Goal: Transaction & Acquisition: Purchase product/service

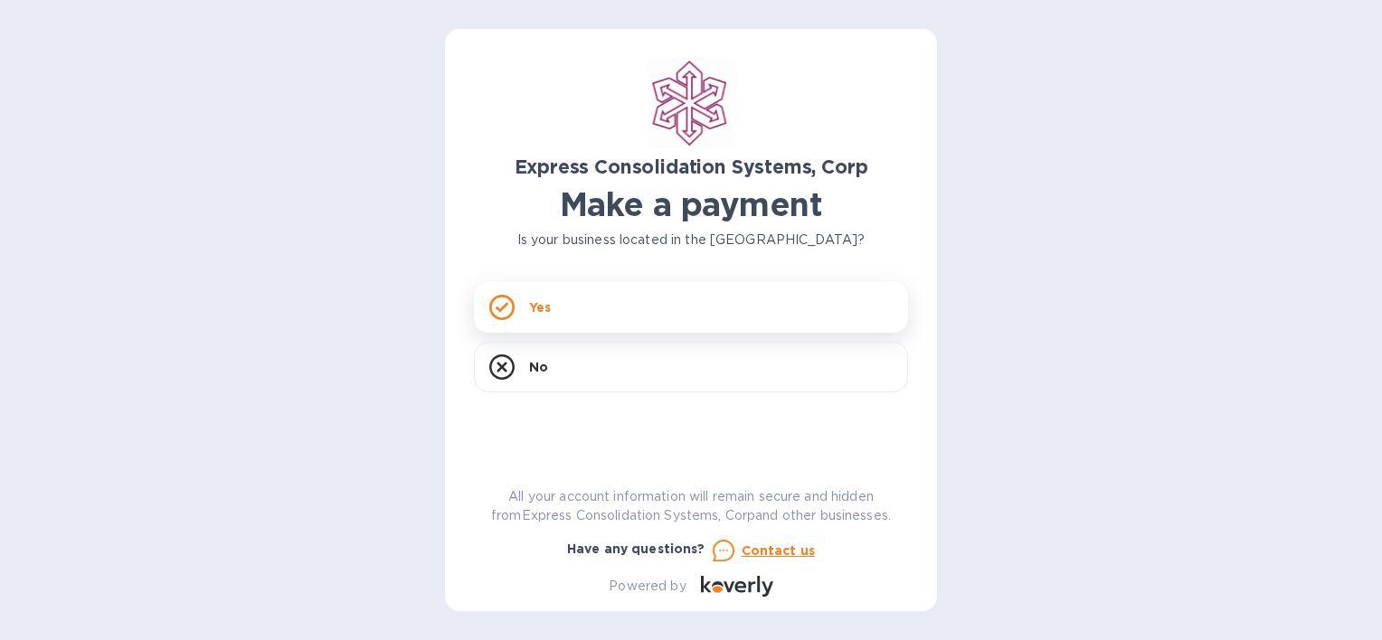
click at [580, 307] on div "Yes" at bounding box center [691, 307] width 434 height 51
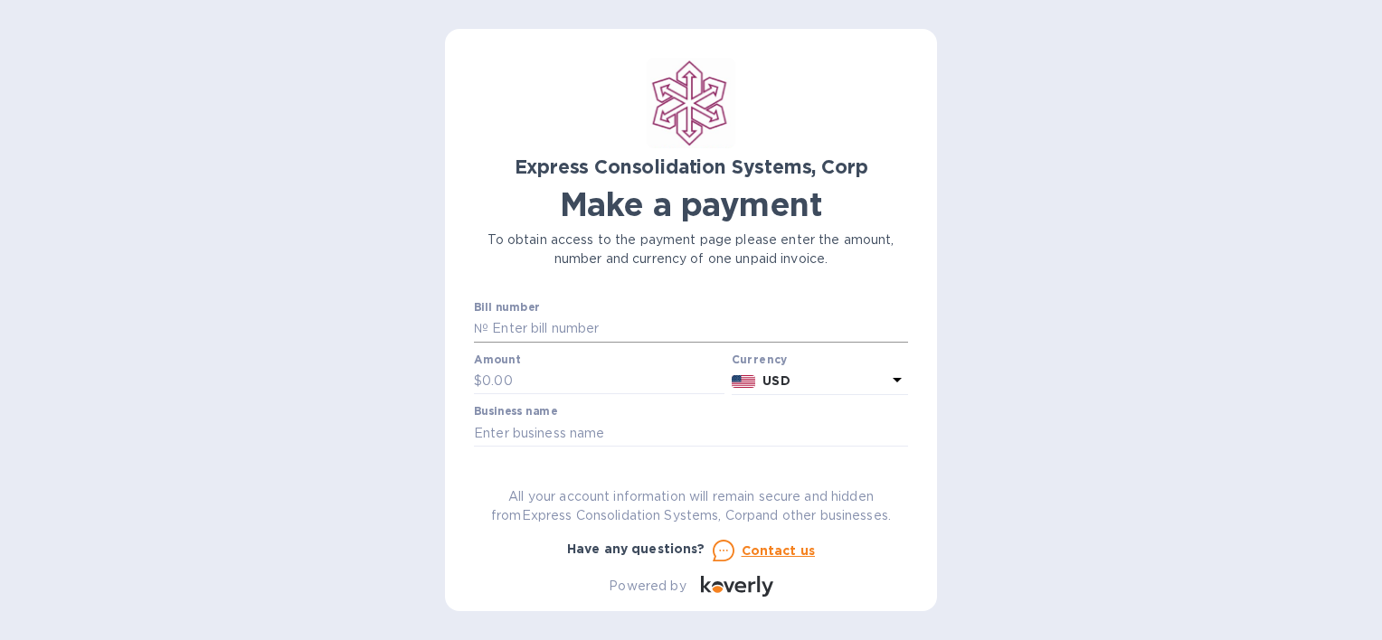
click at [579, 326] on input "text" at bounding box center [698, 329] width 420 height 27
type input "25681"
type input "5,880"
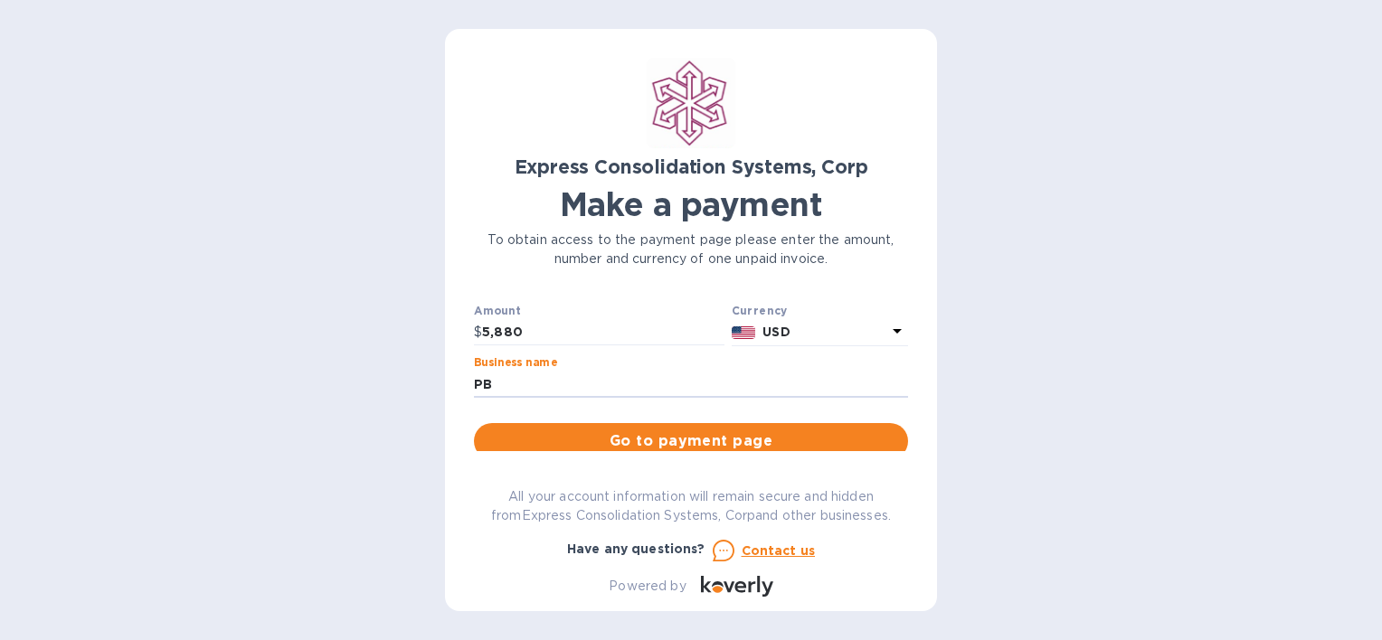
scroll to position [90, 0]
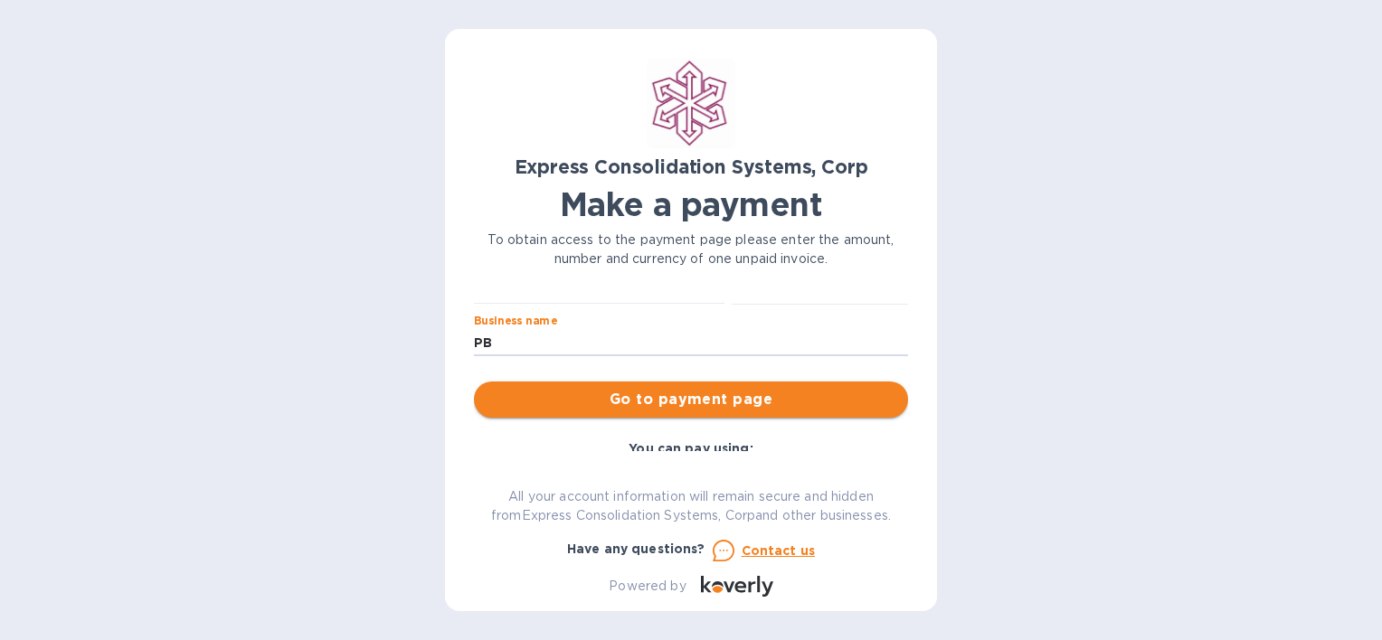
type input "PB"
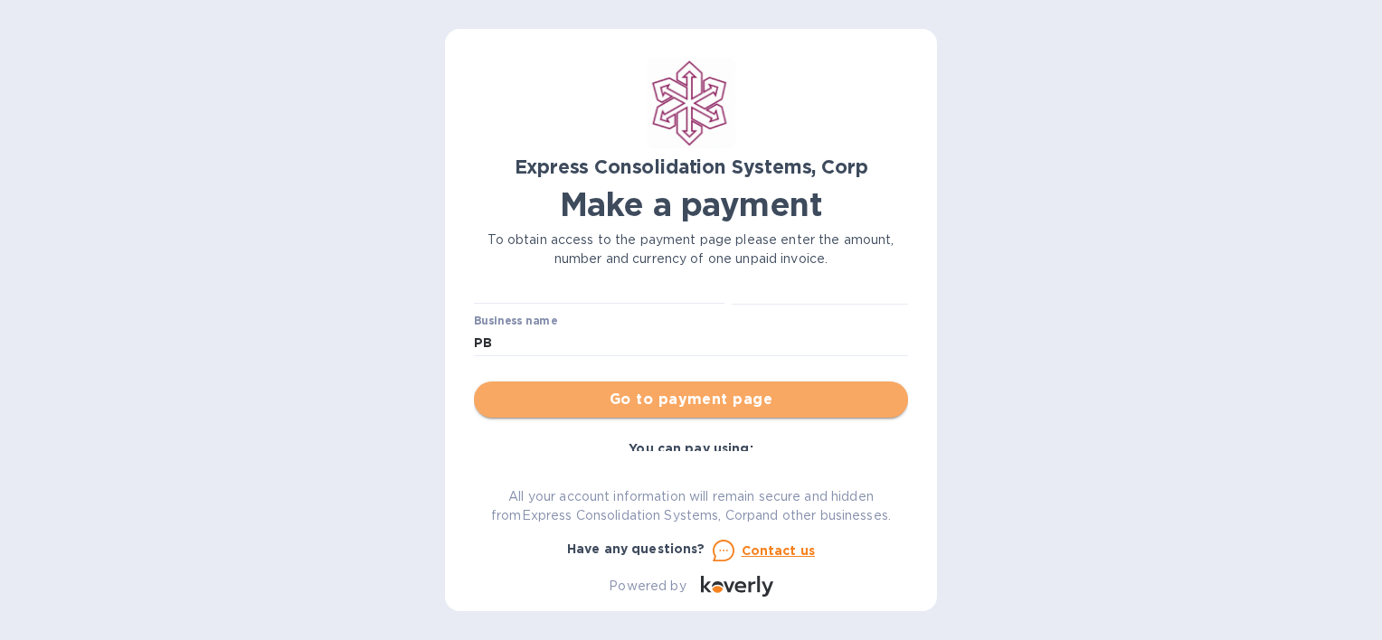
click at [690, 398] on span "Go to payment page" at bounding box center [690, 400] width 405 height 22
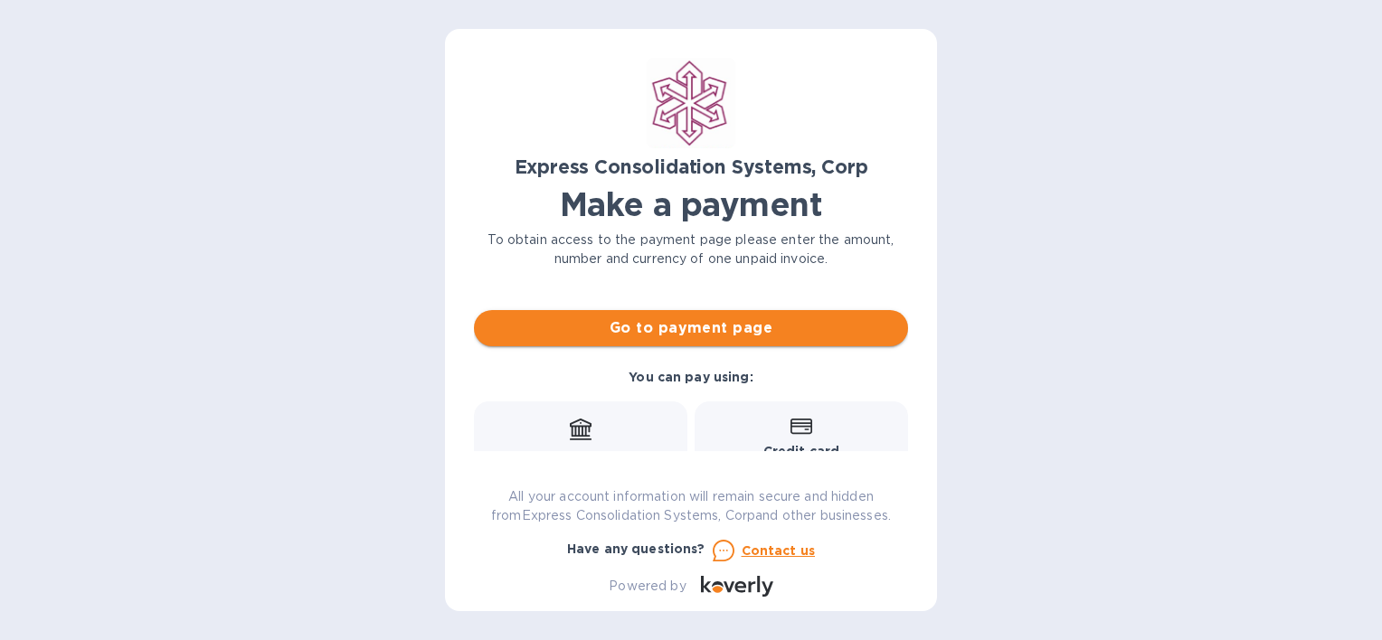
scroll to position [181, 0]
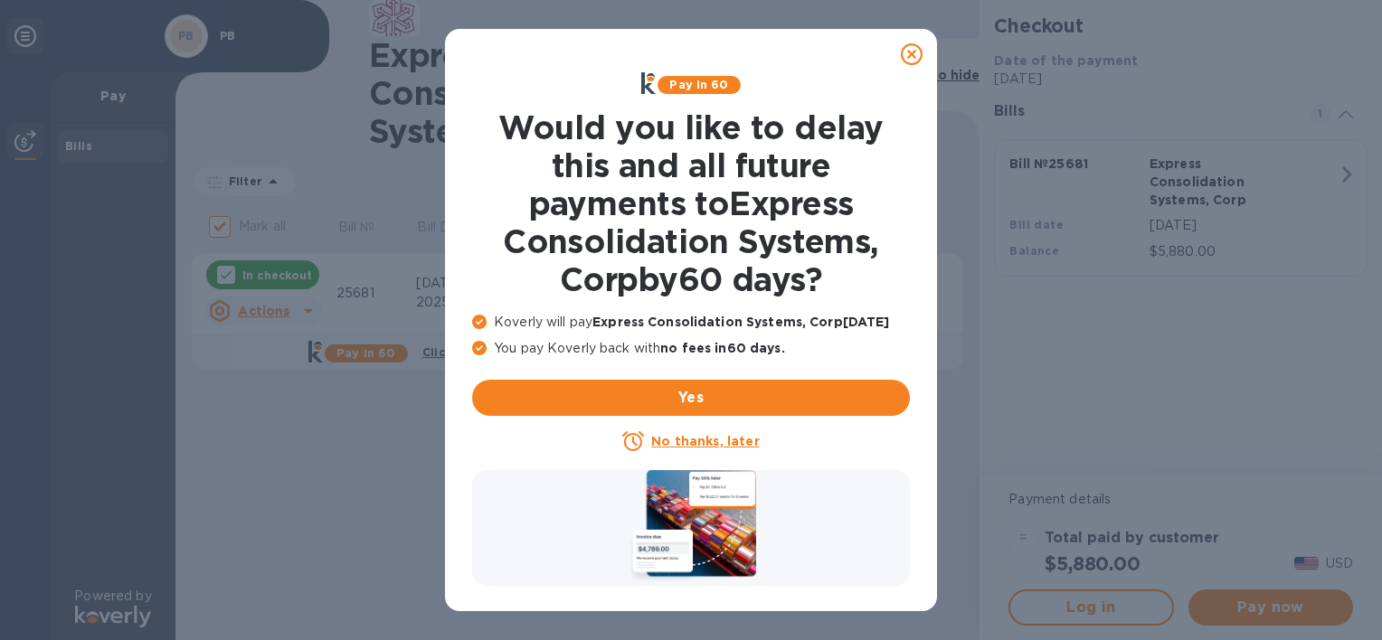
click at [700, 444] on u "No thanks, later" at bounding box center [705, 441] width 108 height 14
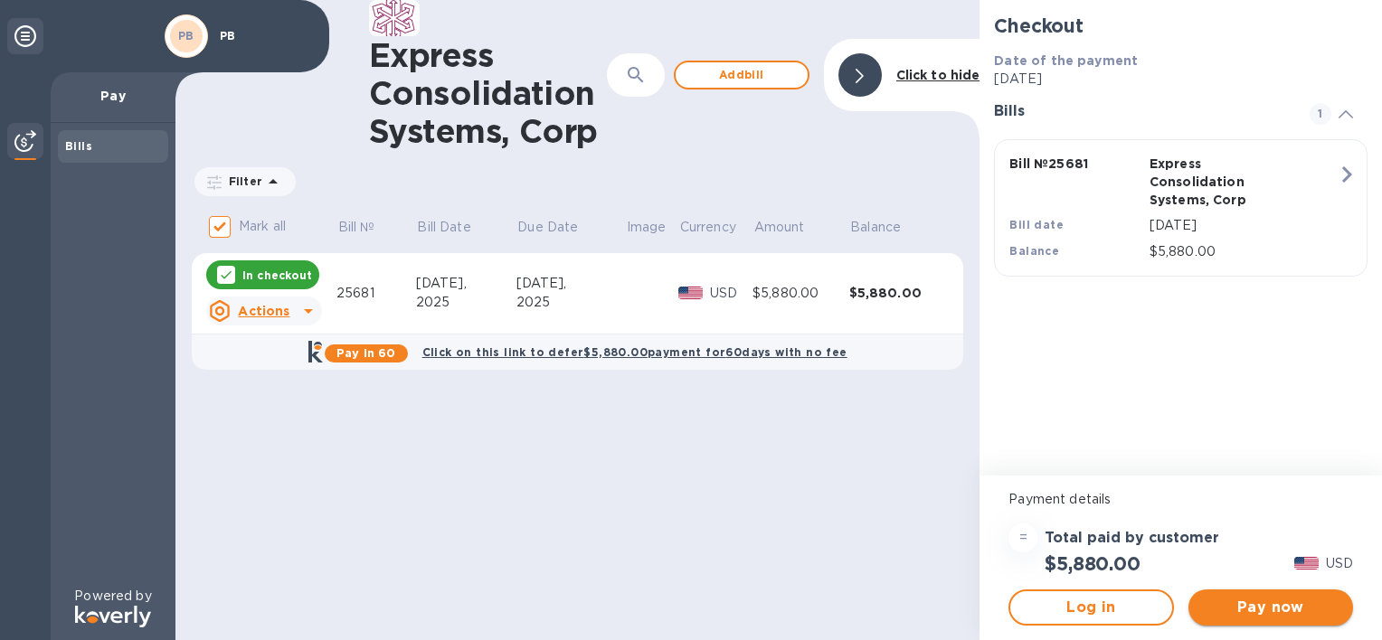
click at [1238, 609] on span "Pay now" at bounding box center [1271, 608] width 136 height 22
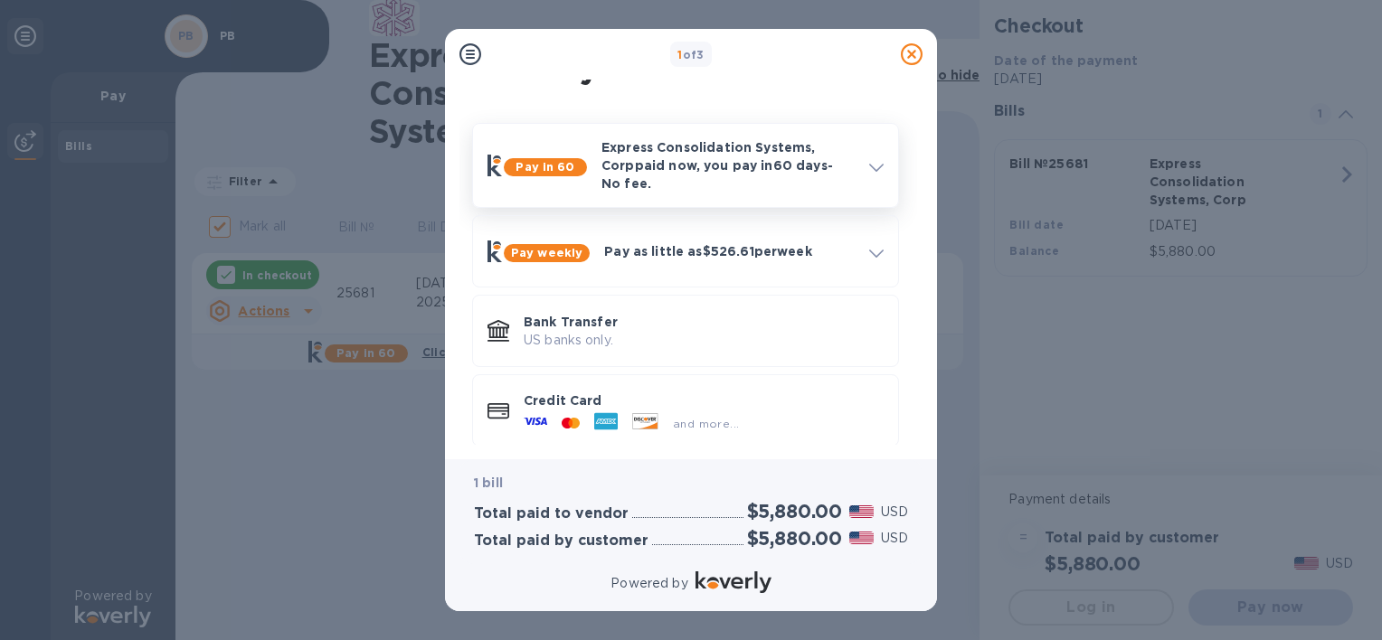
scroll to position [50, 0]
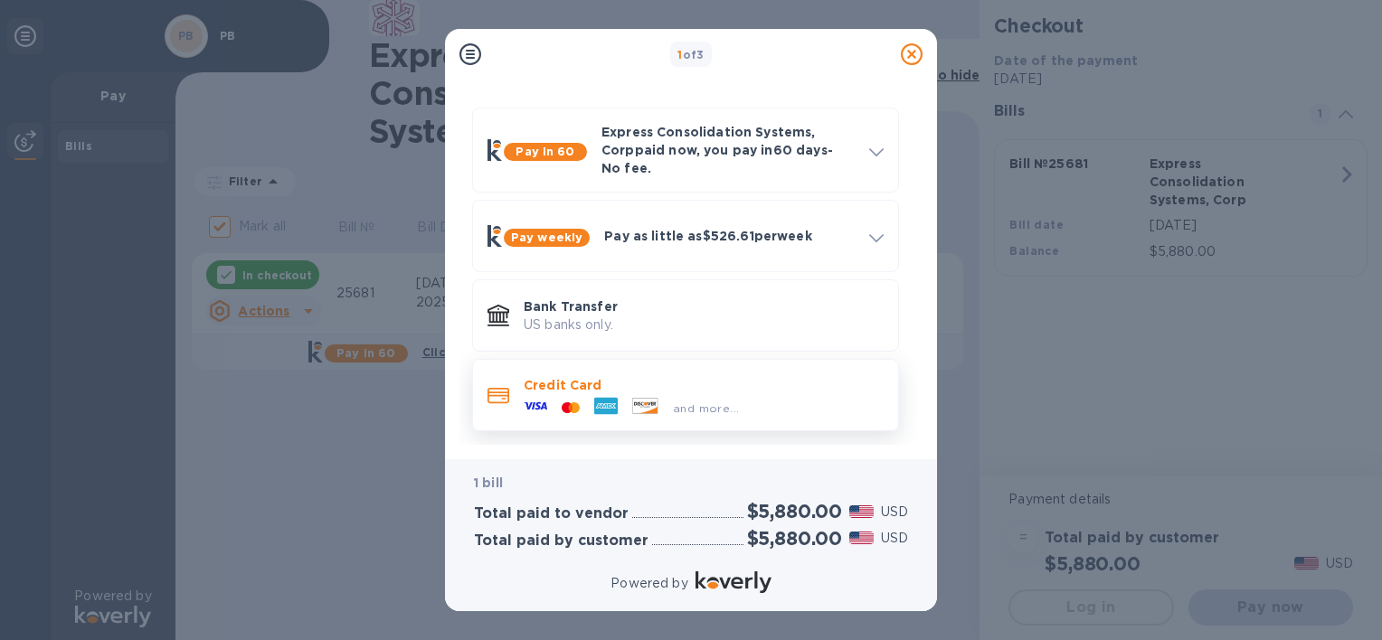
click at [716, 377] on p "Credit Card" at bounding box center [704, 385] width 360 height 18
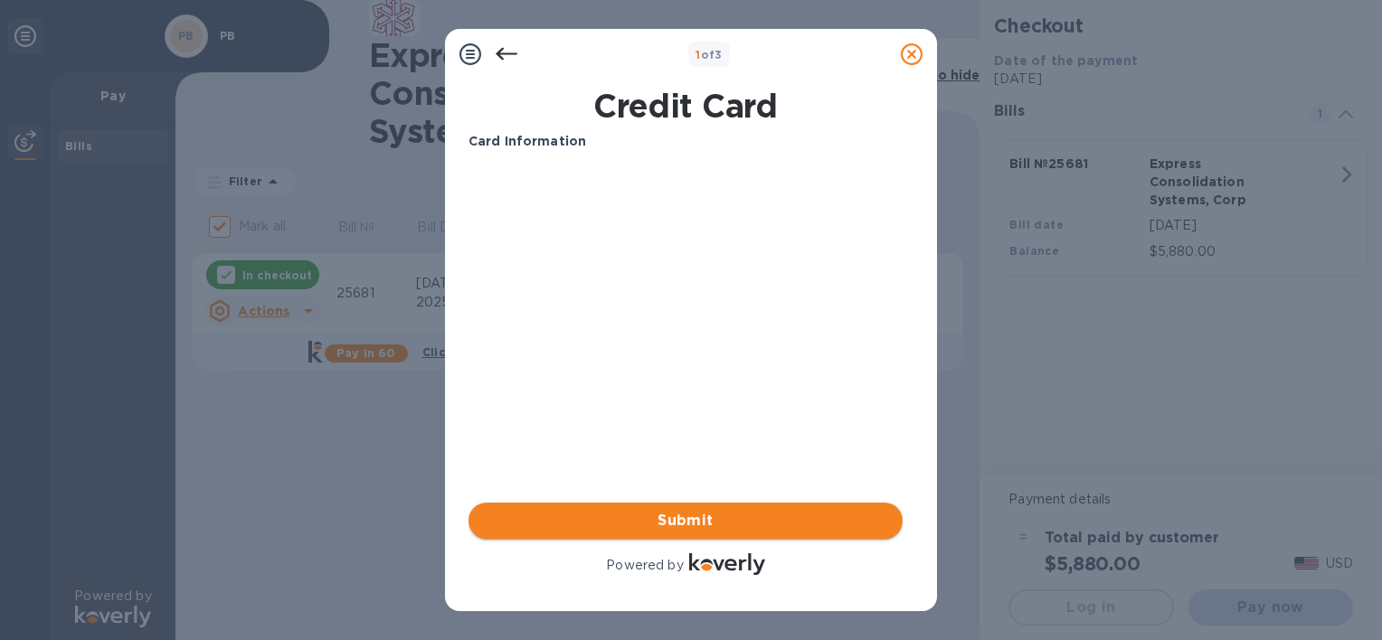
click at [659, 525] on span "Submit" at bounding box center [685, 521] width 405 height 22
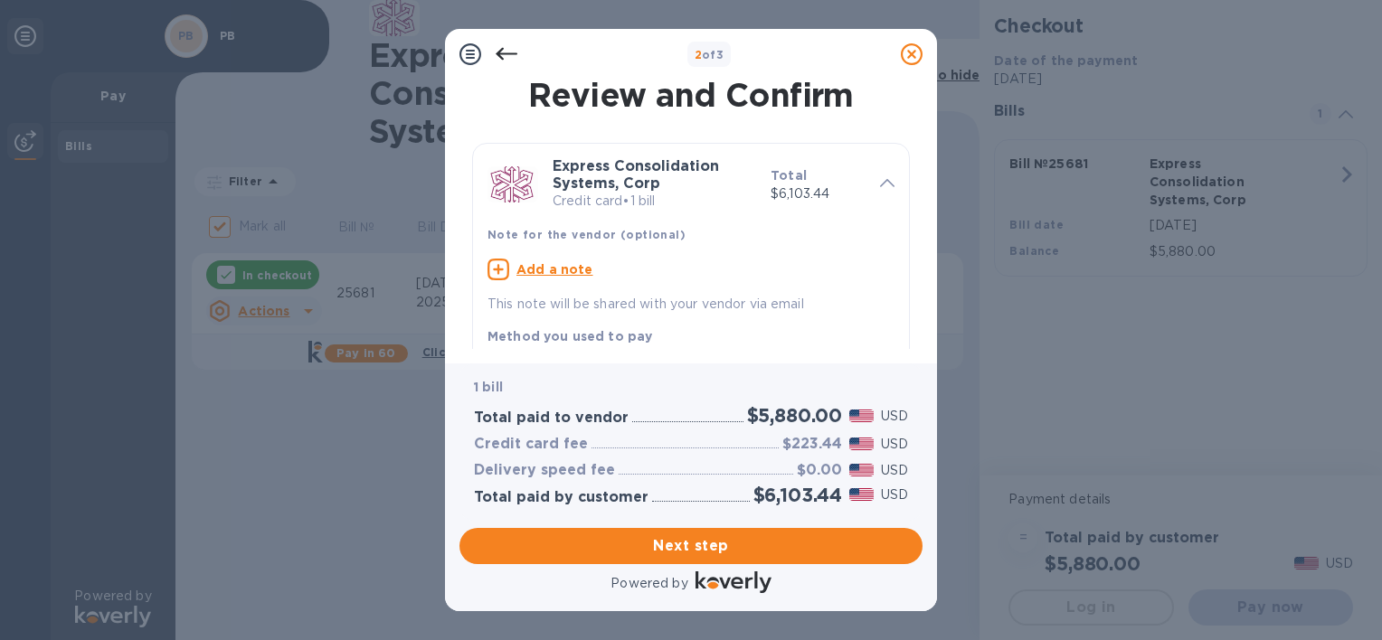
drag, startPoint x: 644, startPoint y: 52, endPoint x: 720, endPoint y: 54, distance: 76.0
click at [720, 54] on div "2 of 3" at bounding box center [708, 55] width 369 height 26
click at [505, 54] on icon at bounding box center [507, 54] width 22 height 13
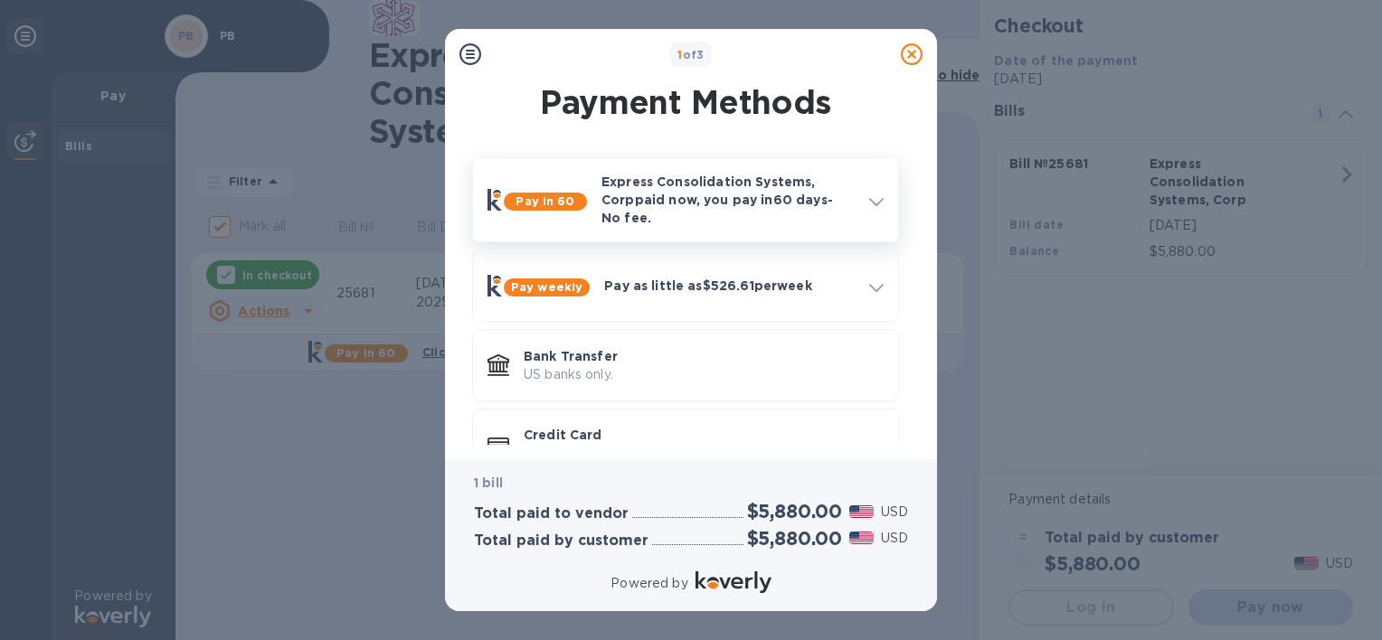
click at [873, 198] on icon at bounding box center [876, 202] width 14 height 8
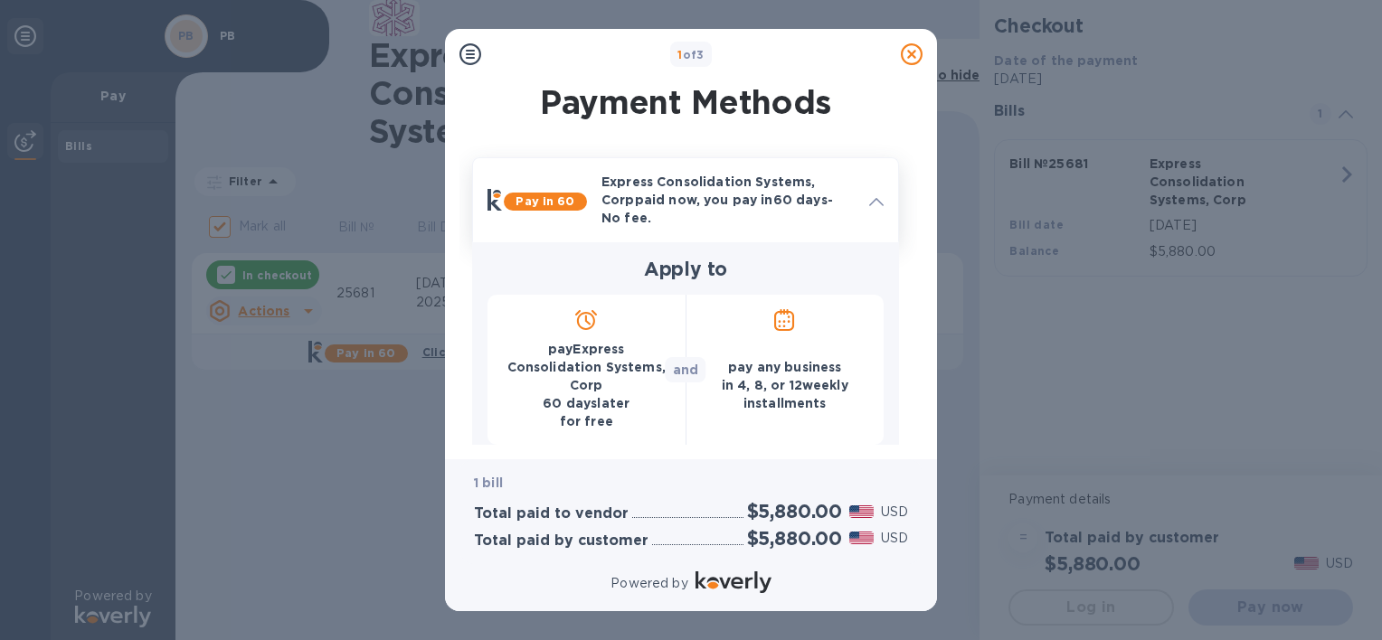
click at [623, 372] on p "pay Express Consolidation Systems, Corp 60 days later for free" at bounding box center [586, 385] width 169 height 90
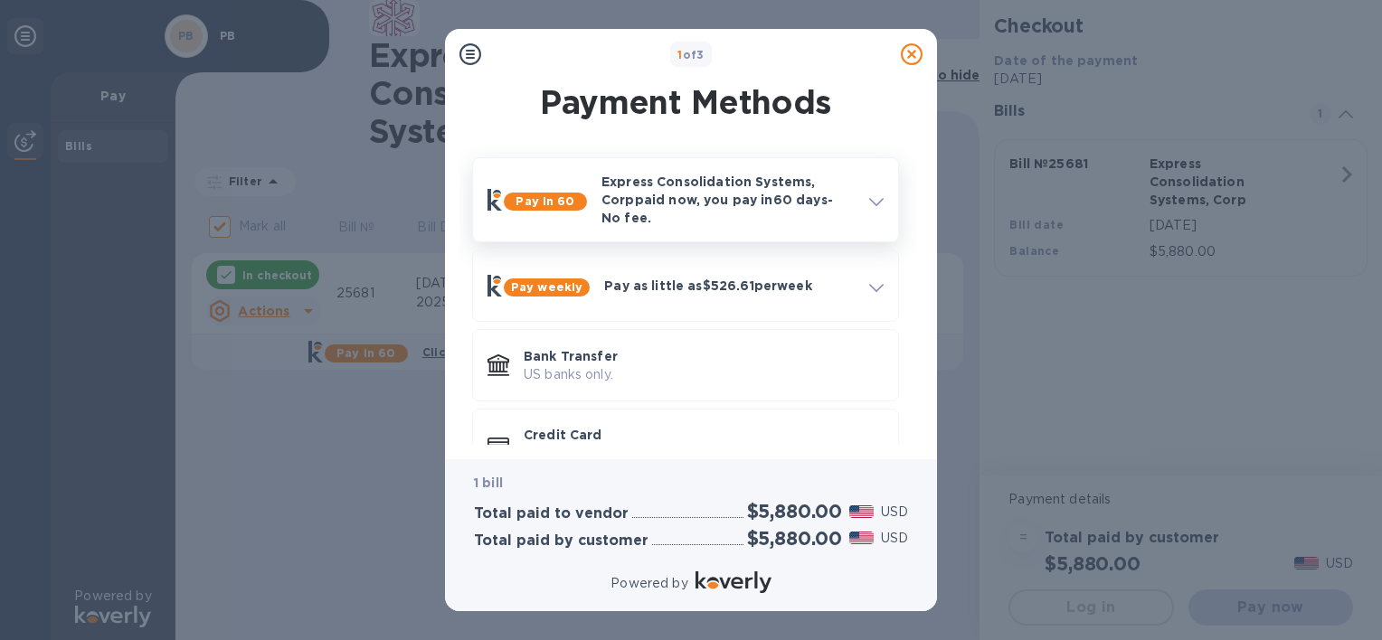
click at [546, 194] on b "Pay in 60" at bounding box center [544, 201] width 59 height 14
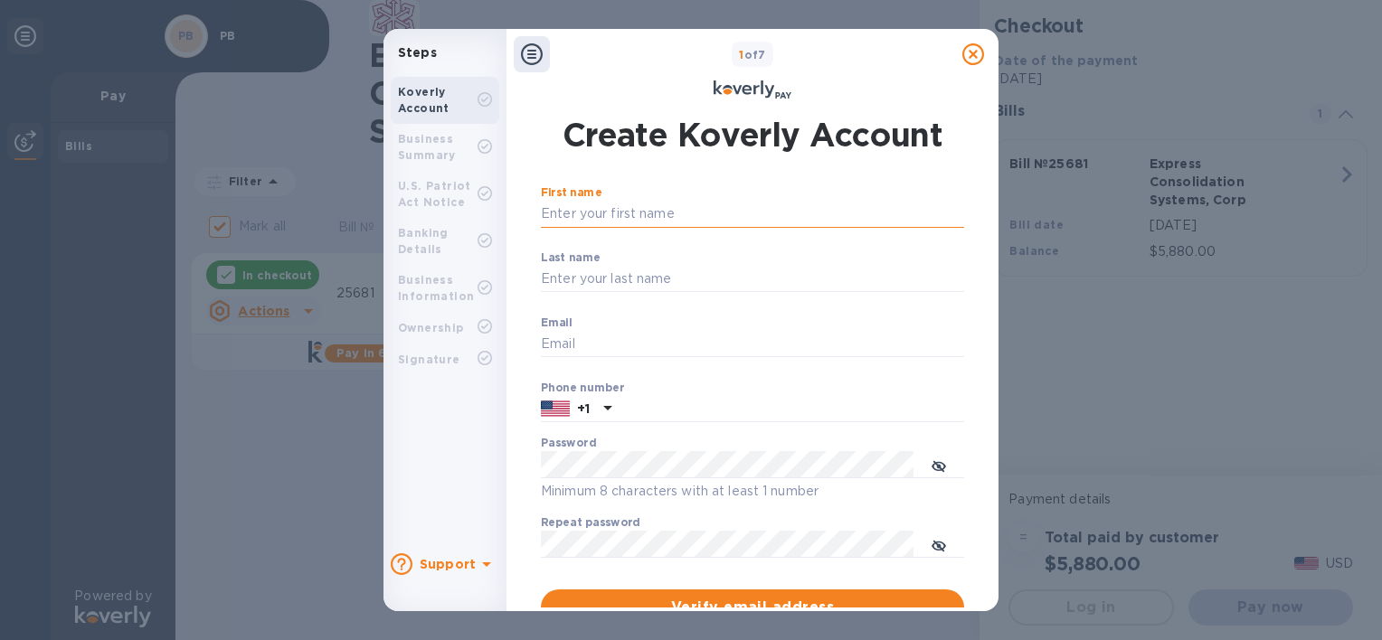
click at [749, 209] on input "First name" at bounding box center [752, 214] width 423 height 27
type input "Patrick"
type input "BRULURUT"
type input "pbrulurut@gmail.com"
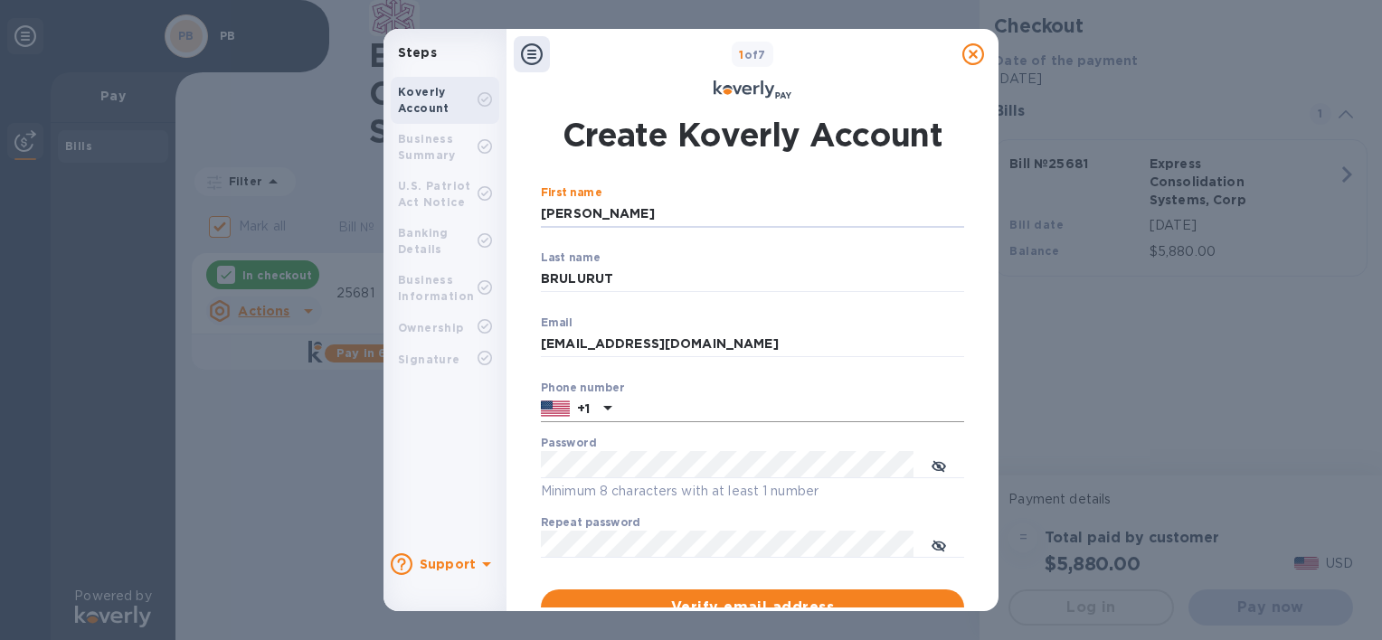
click at [694, 409] on input "text" at bounding box center [790, 409] width 345 height 27
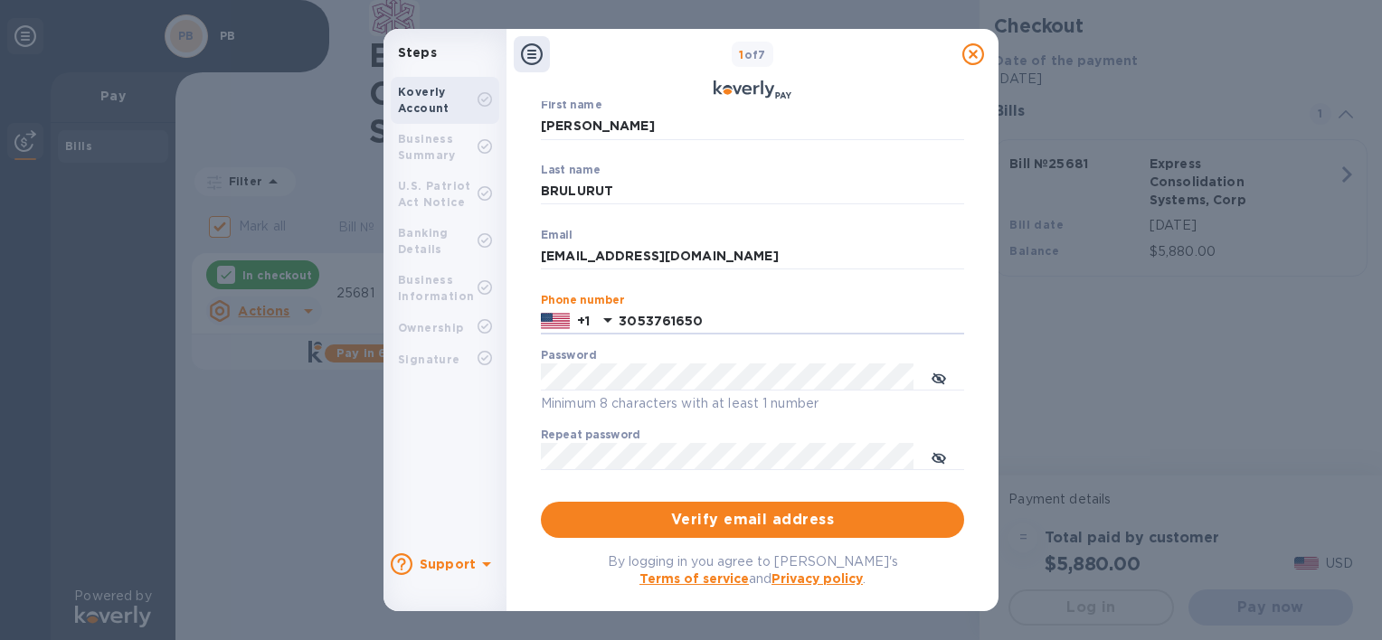
scroll to position [90, 0]
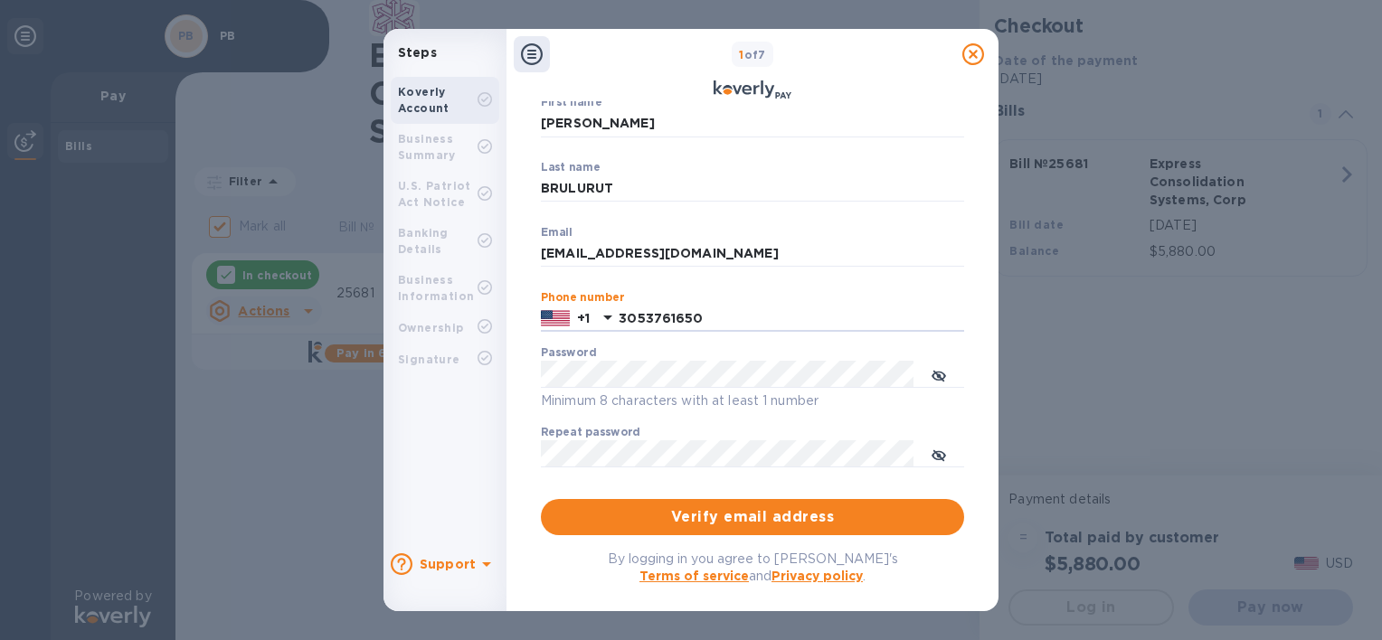
type input "3053761650"
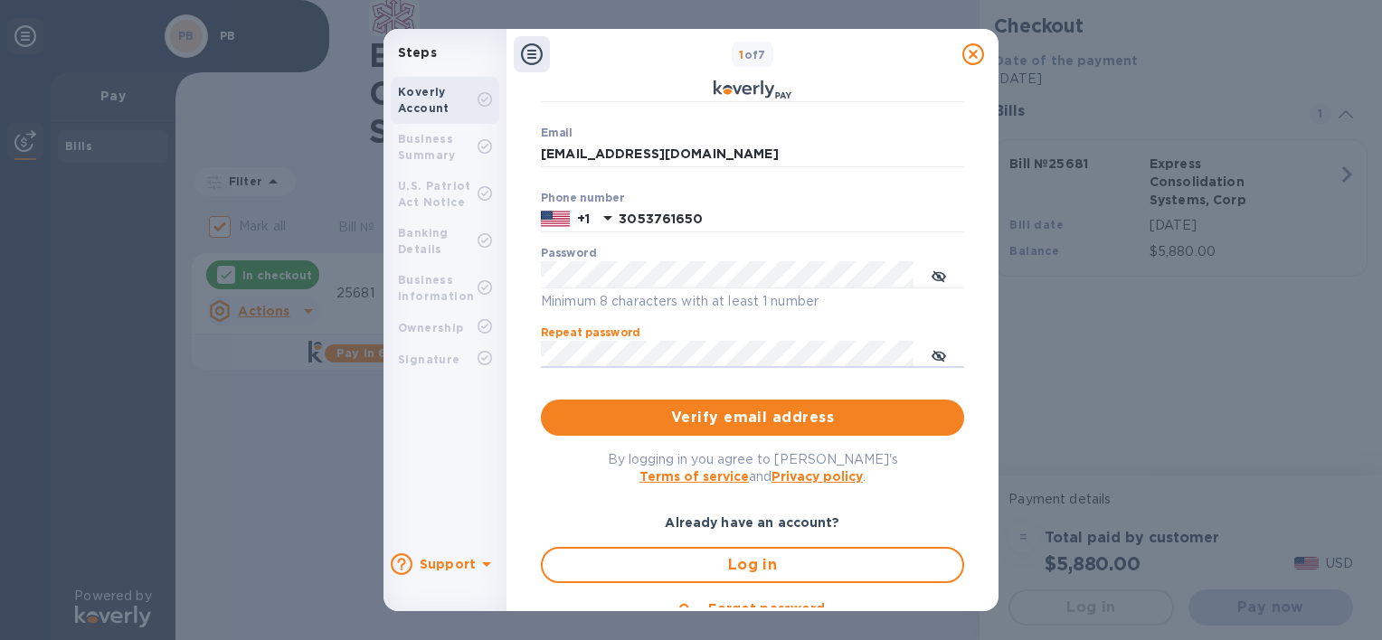
scroll to position [227, 0]
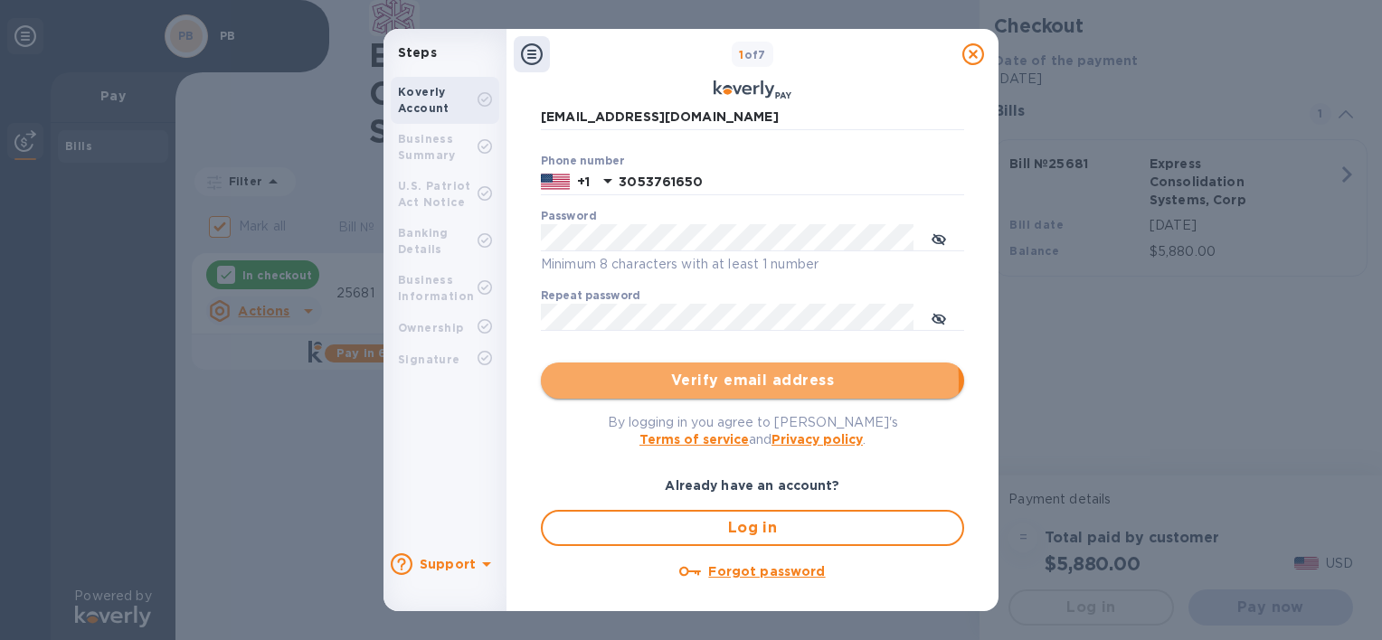
click at [707, 382] on span "Verify email address" at bounding box center [752, 381] width 394 height 22
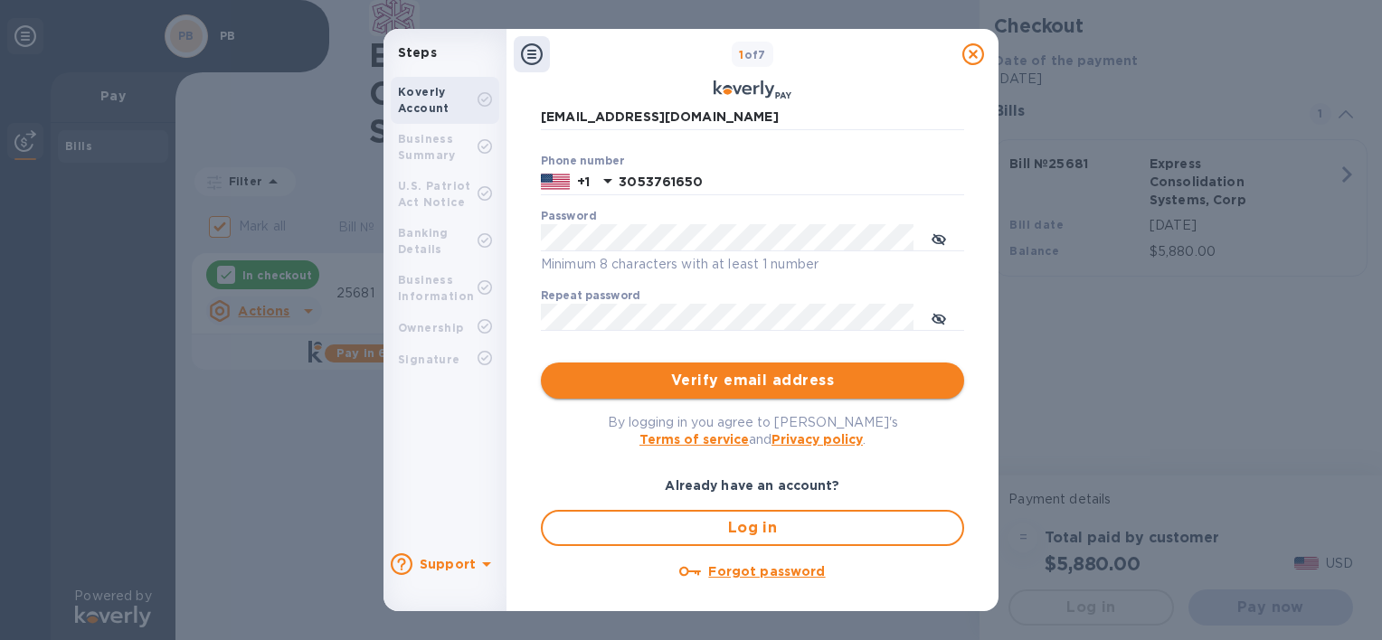
scroll to position [0, 0]
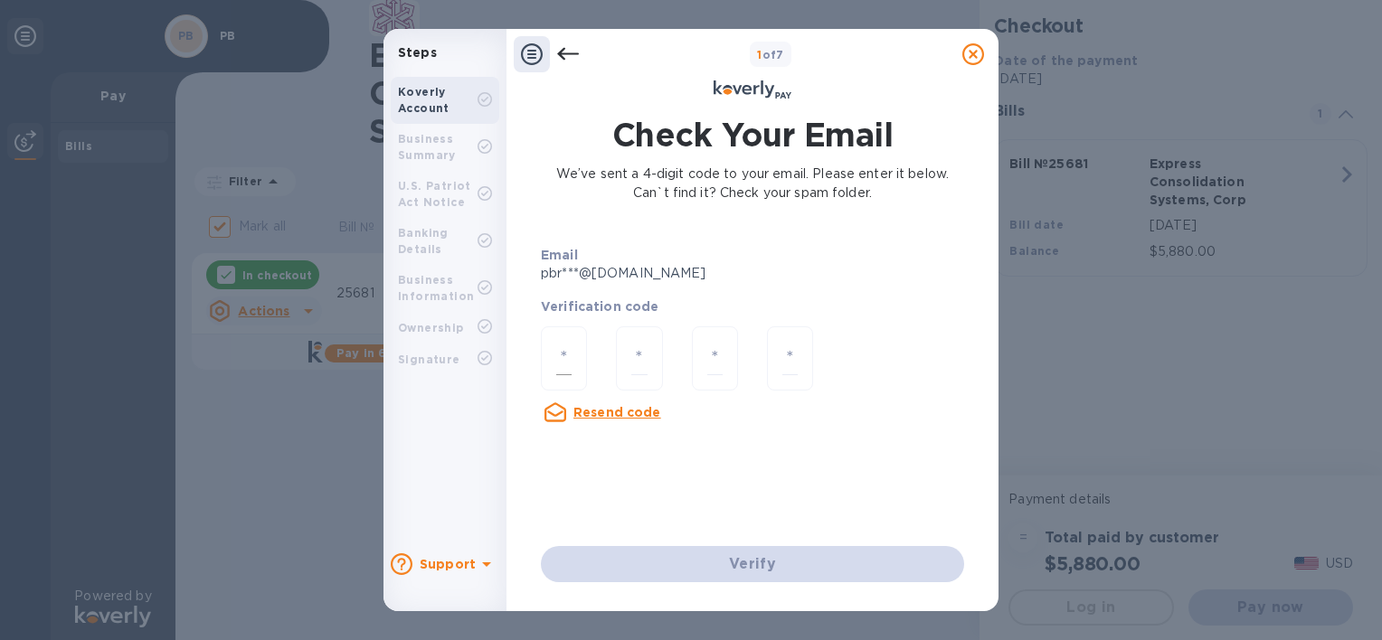
click at [571, 351] on div at bounding box center [564, 358] width 46 height 64
type input "3"
type input "9"
type input "6"
type input "1"
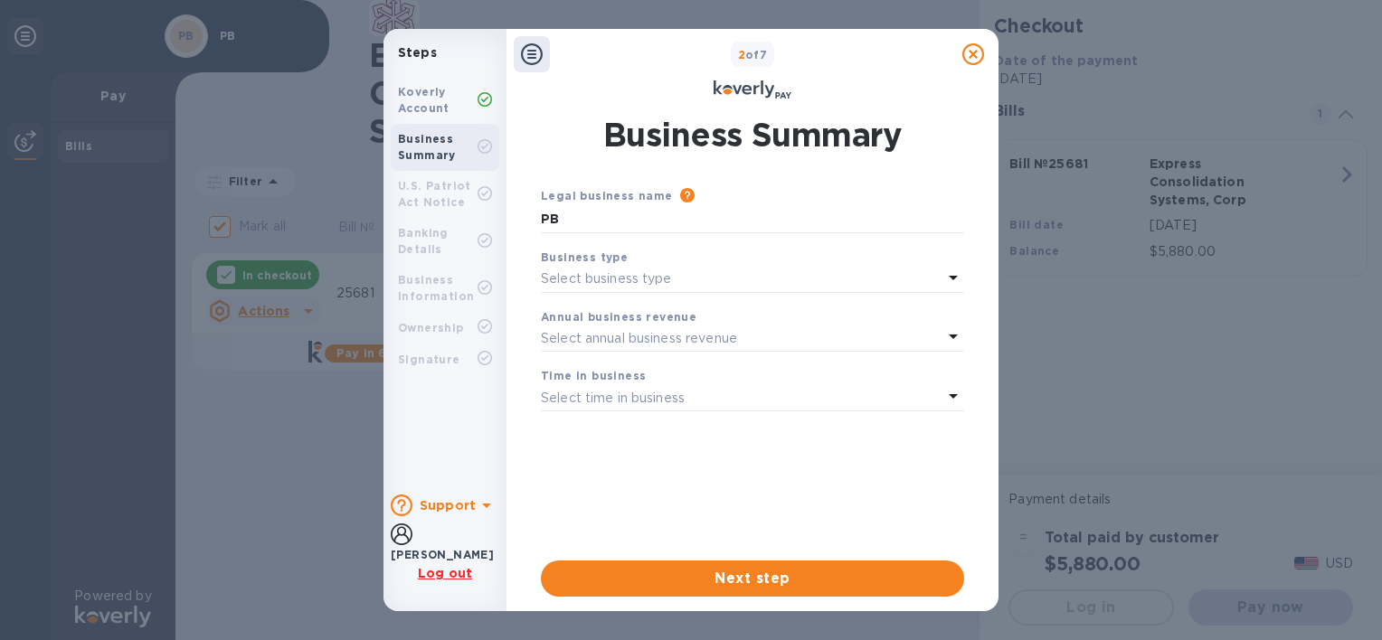
click at [651, 278] on p "Select business type" at bounding box center [606, 278] width 131 height 19
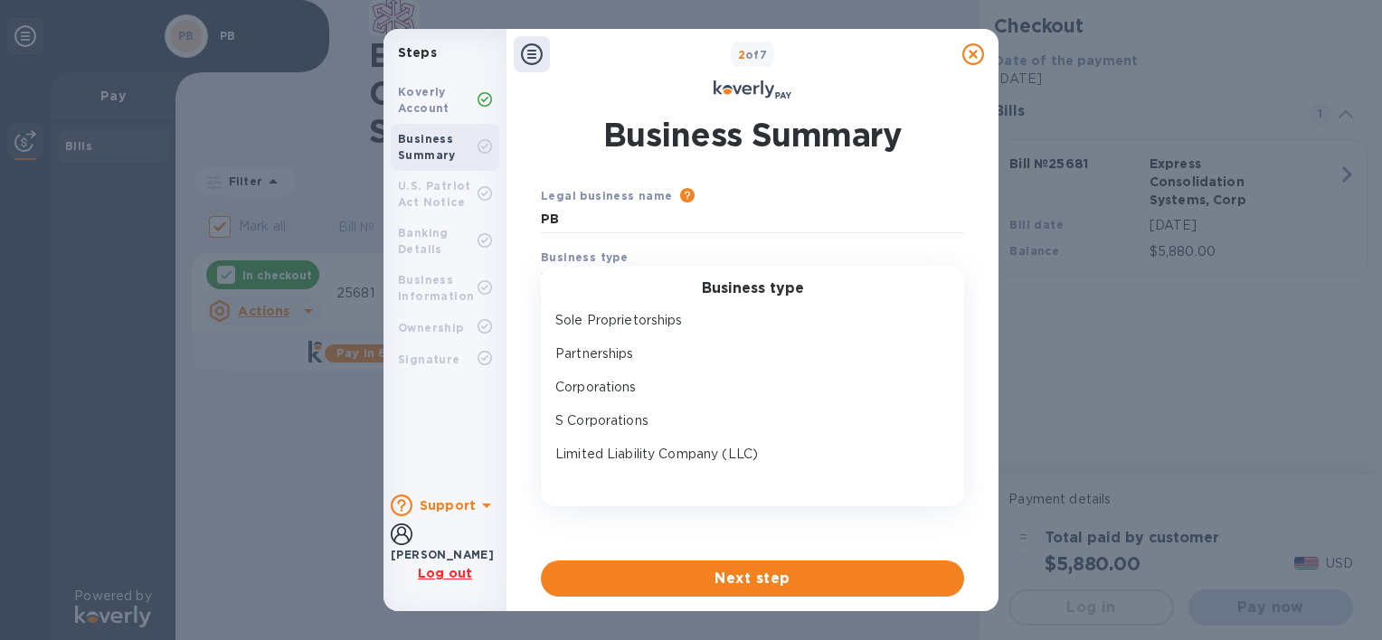
click at [655, 271] on div "Business type Sole Proprietorships Partnerships Corporations S Corporations Lim…" at bounding box center [752, 386] width 423 height 241
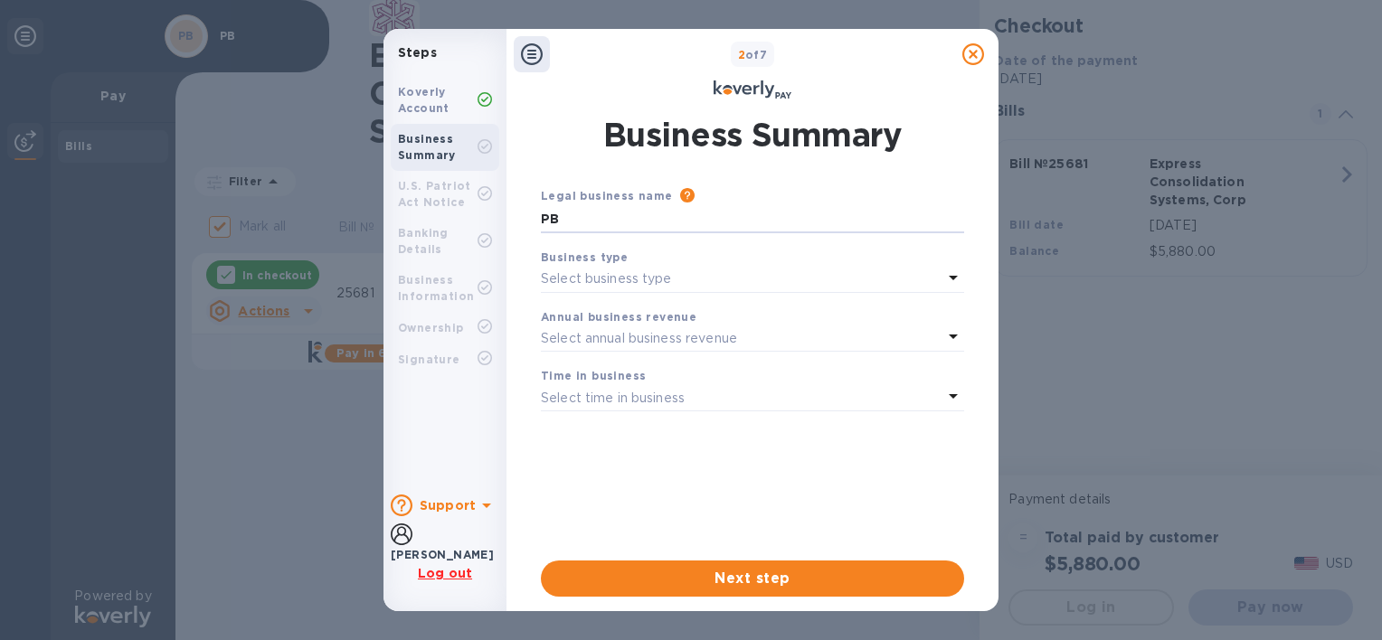
drag, startPoint x: 582, startPoint y: 217, endPoint x: 515, endPoint y: 216, distance: 66.9
click at [515, 216] on div "Business Summary Legal business name Please provide the legal name that appears…" at bounding box center [752, 356] width 492 height 510
click at [665, 276] on p "Select business type" at bounding box center [606, 278] width 131 height 19
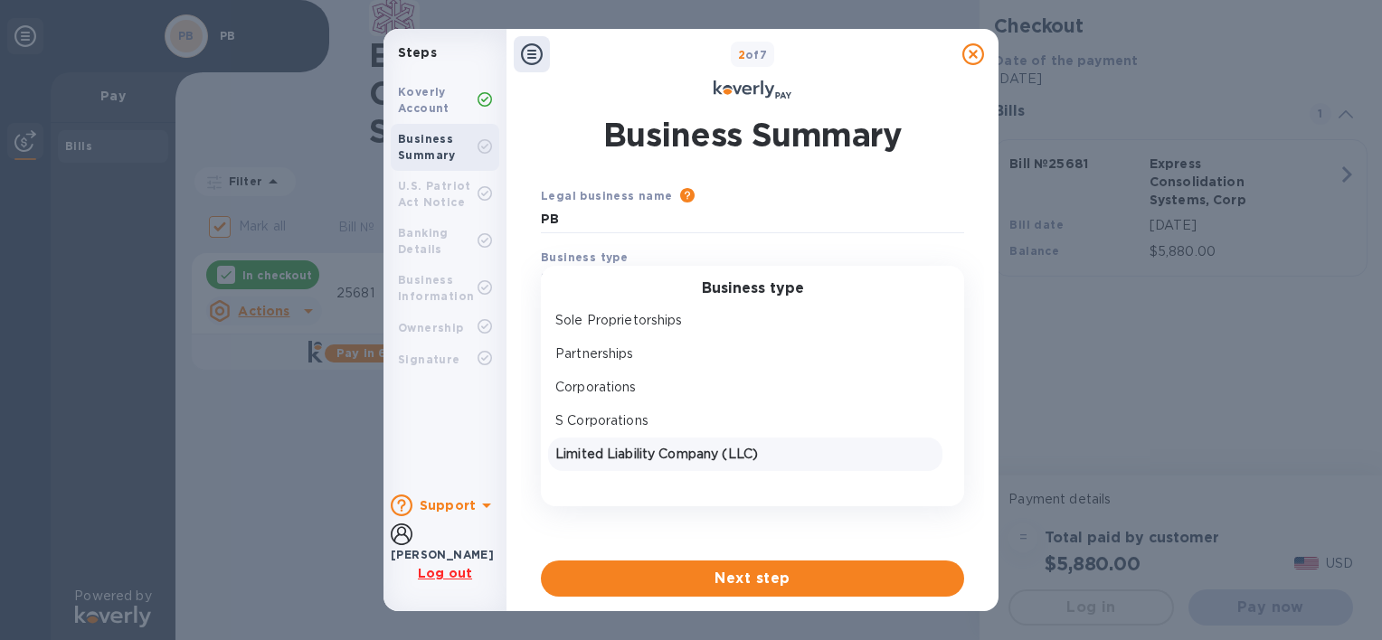
click at [640, 452] on p "Limited Liability Company (LLC)" at bounding box center [745, 454] width 380 height 19
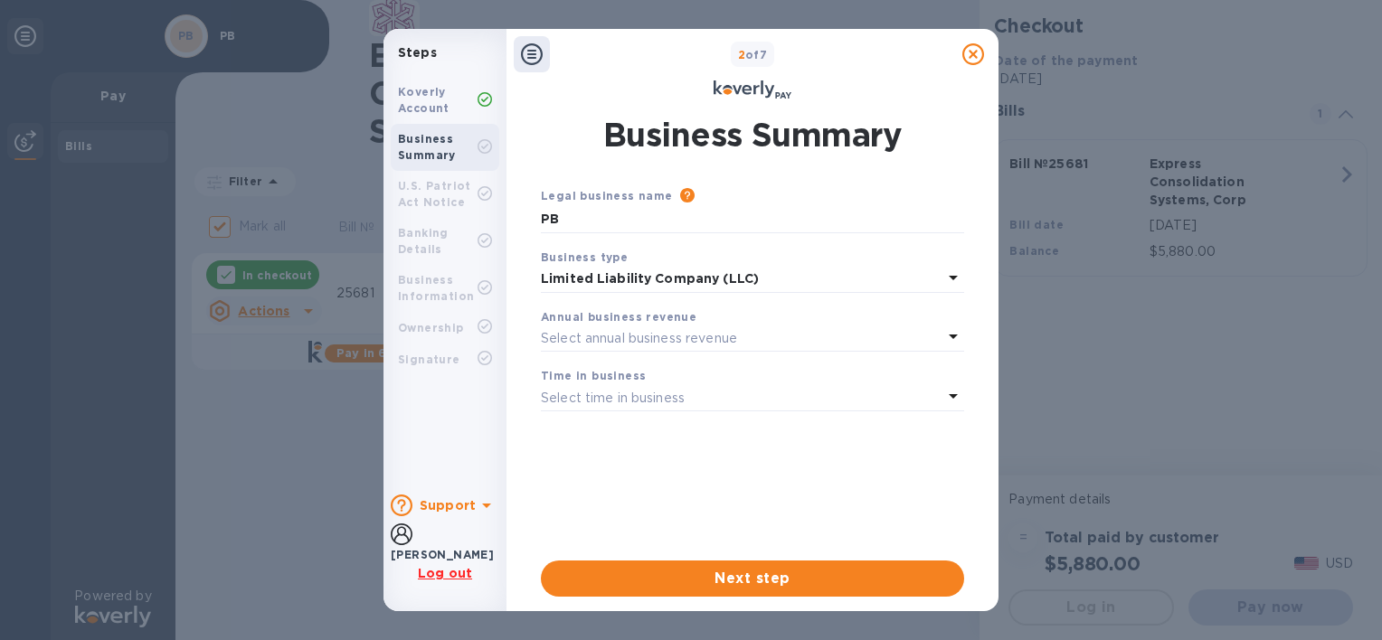
click at [669, 335] on p "Select annual business revenue" at bounding box center [639, 338] width 196 height 19
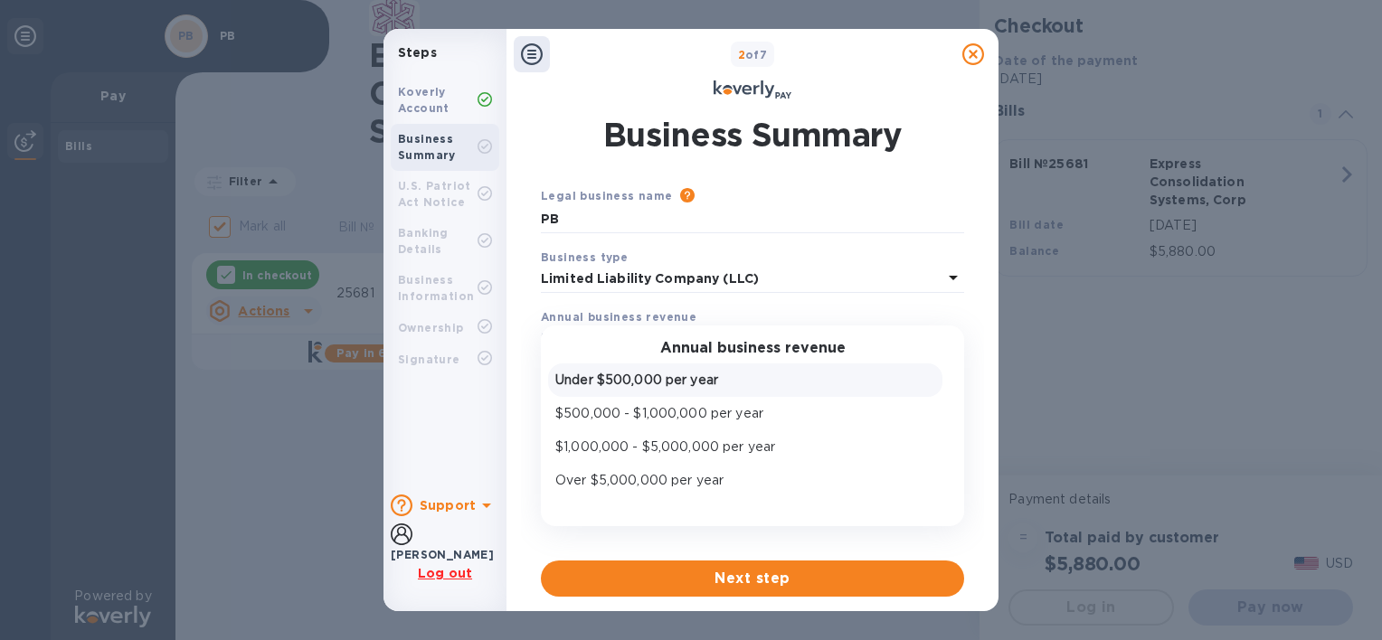
click at [622, 374] on p "Under $500,000 per year" at bounding box center [745, 380] width 380 height 19
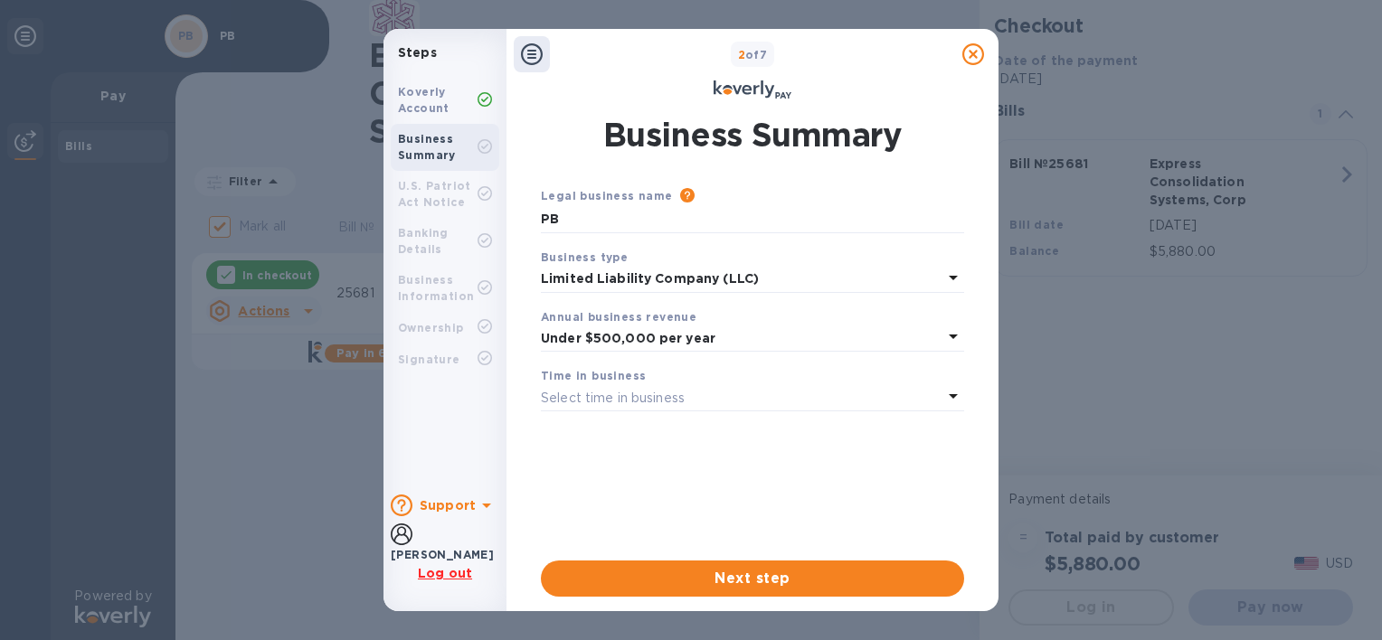
click at [651, 391] on p "Select time in business" at bounding box center [613, 398] width 144 height 19
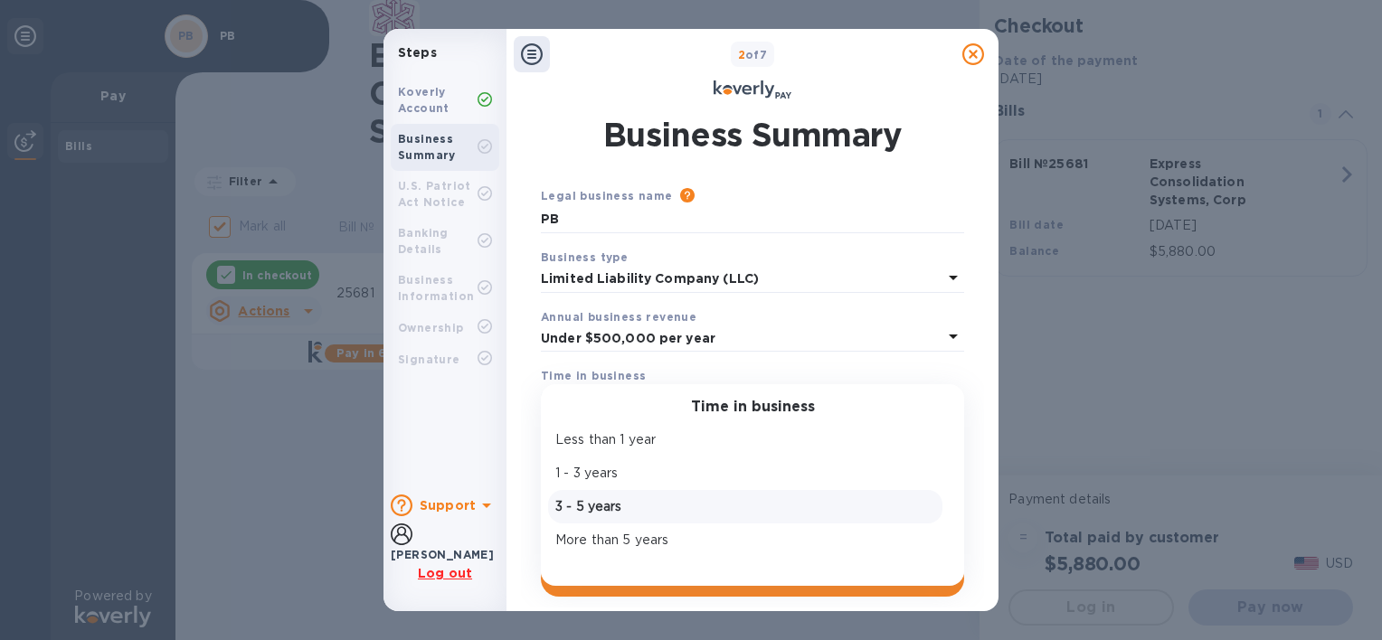
click at [615, 506] on p "3 - 5 years" at bounding box center [745, 506] width 380 height 19
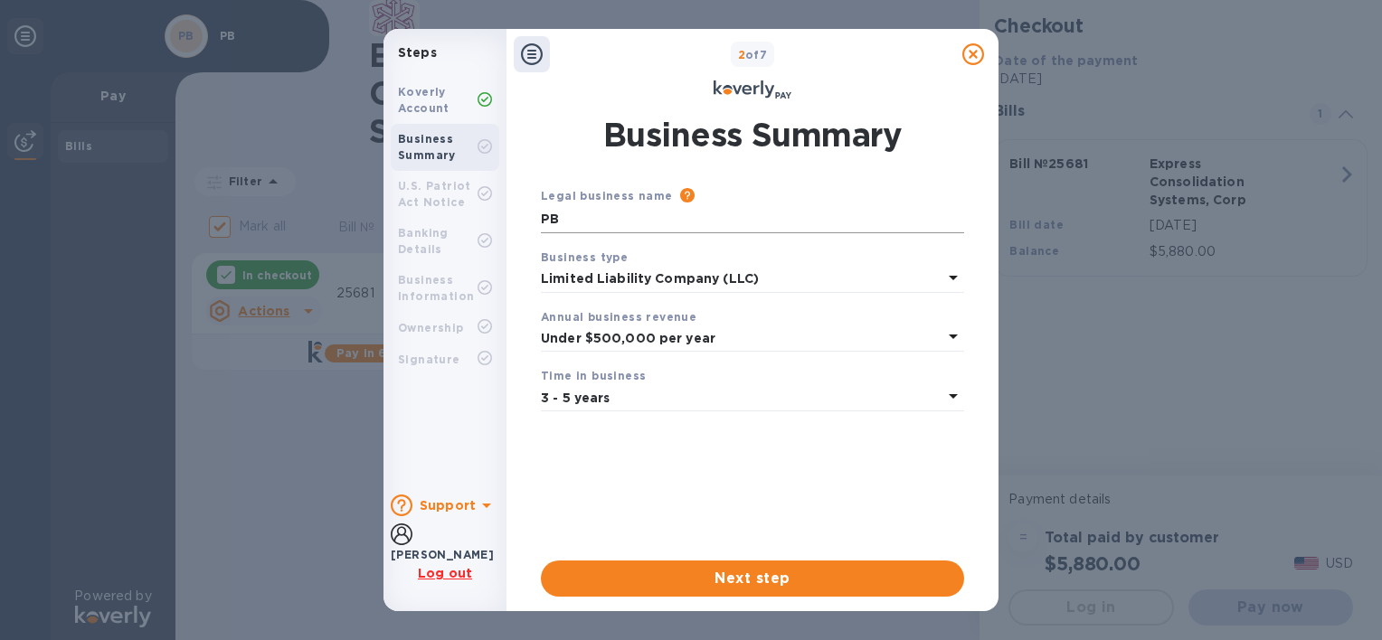
click at [613, 219] on input "PB" at bounding box center [752, 219] width 423 height 27
type input "P"
type input "Beyond Notary Services, LLC"
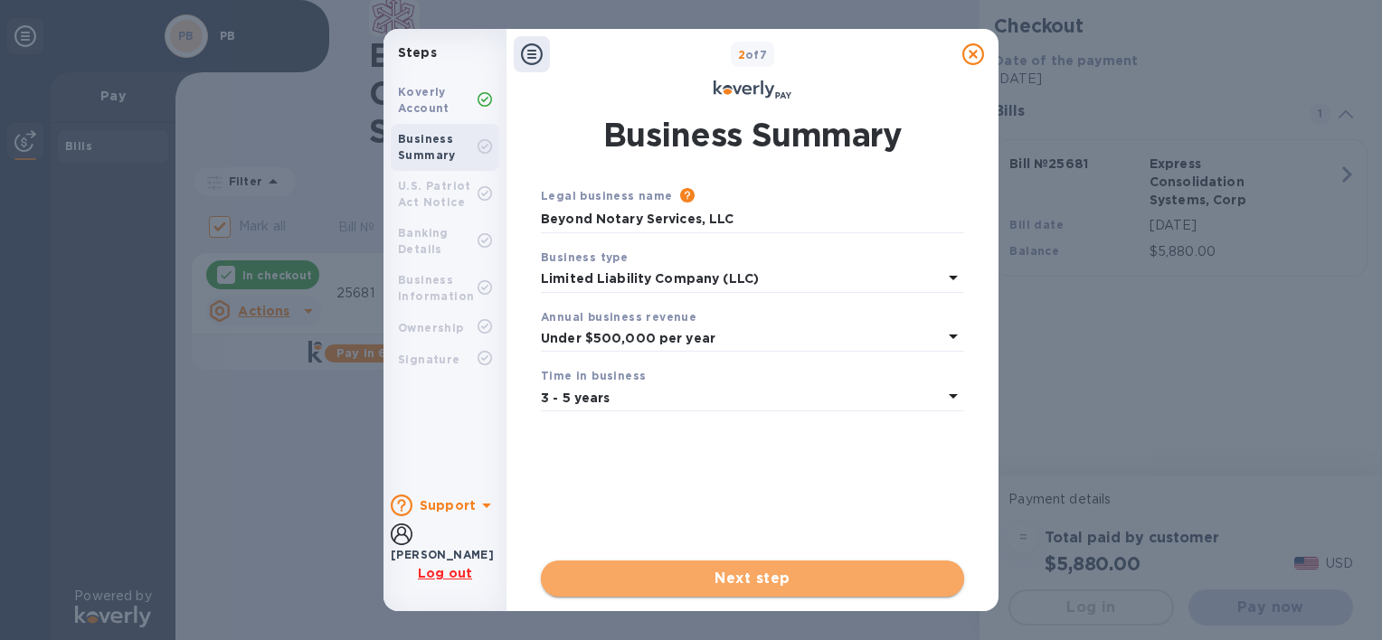
click at [675, 581] on span "Next step" at bounding box center [752, 579] width 394 height 22
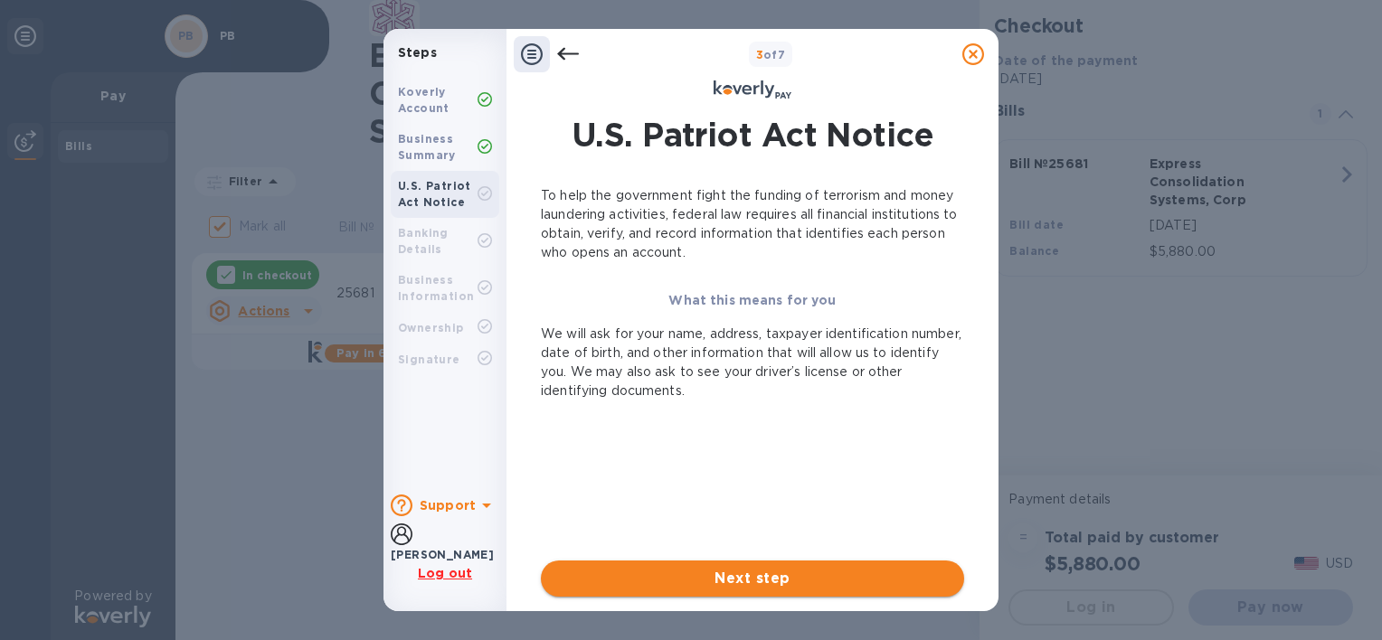
click at [731, 579] on span "Next step" at bounding box center [752, 579] width 394 height 22
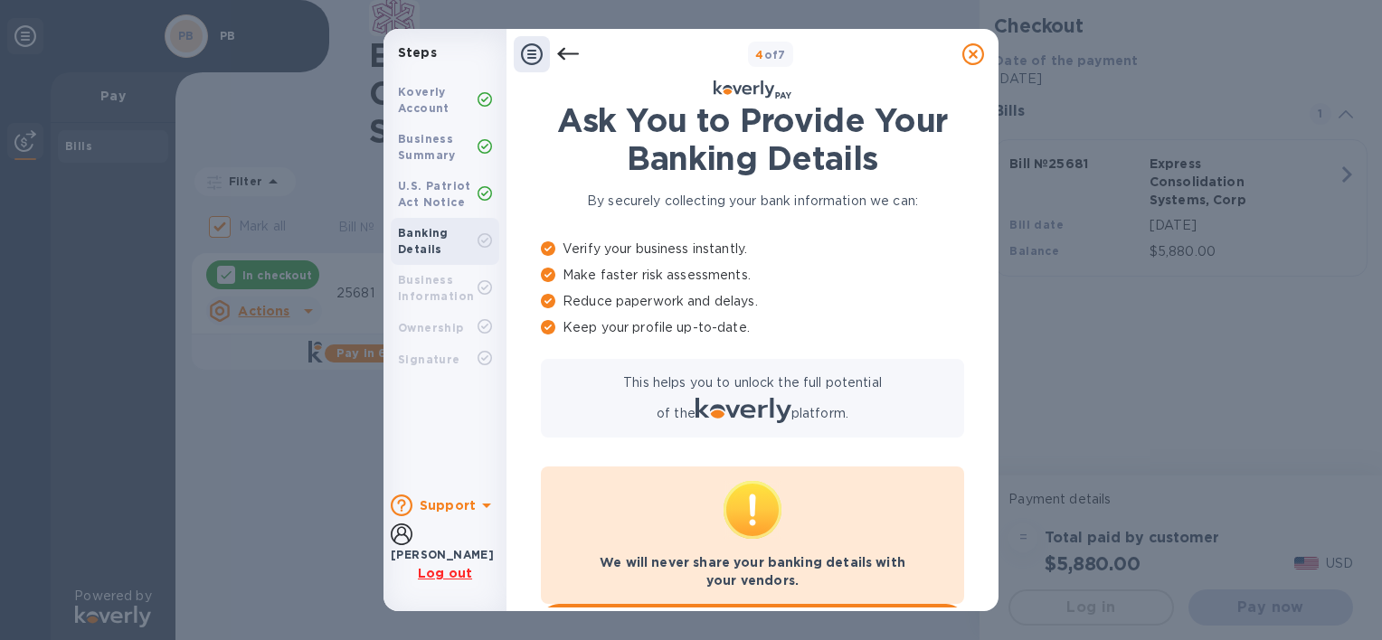
scroll to position [91, 0]
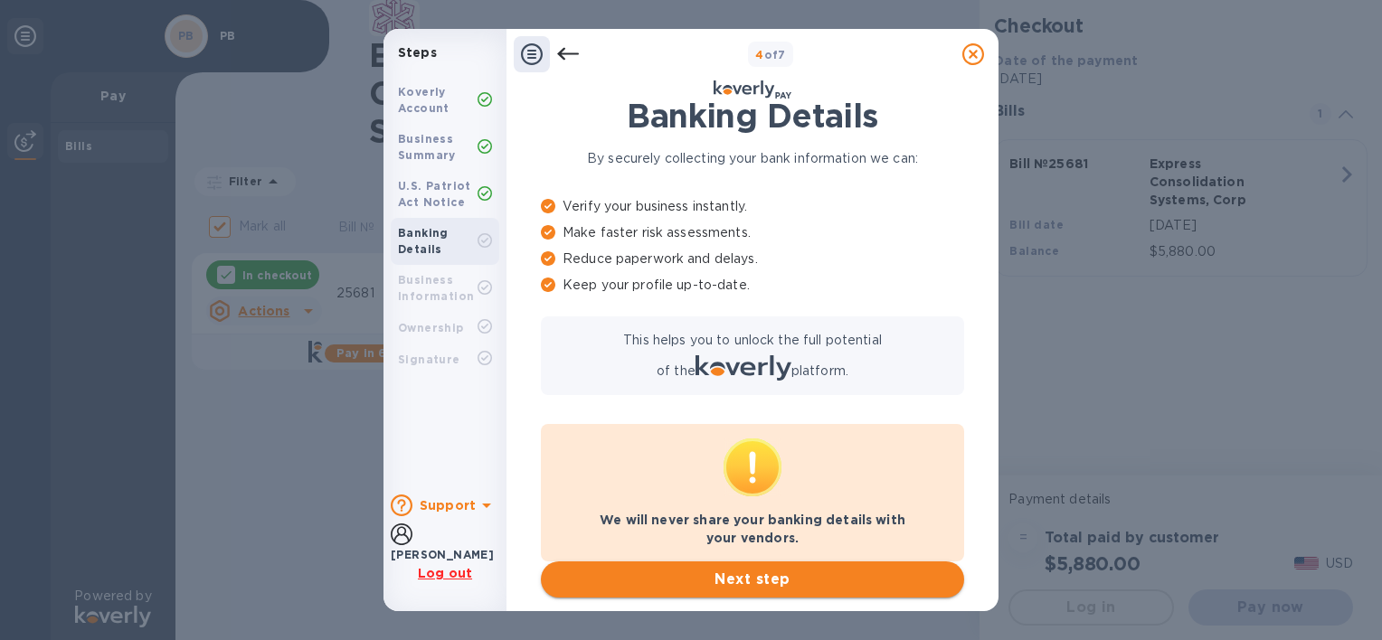
click at [722, 580] on span "Next step" at bounding box center [752, 580] width 394 height 22
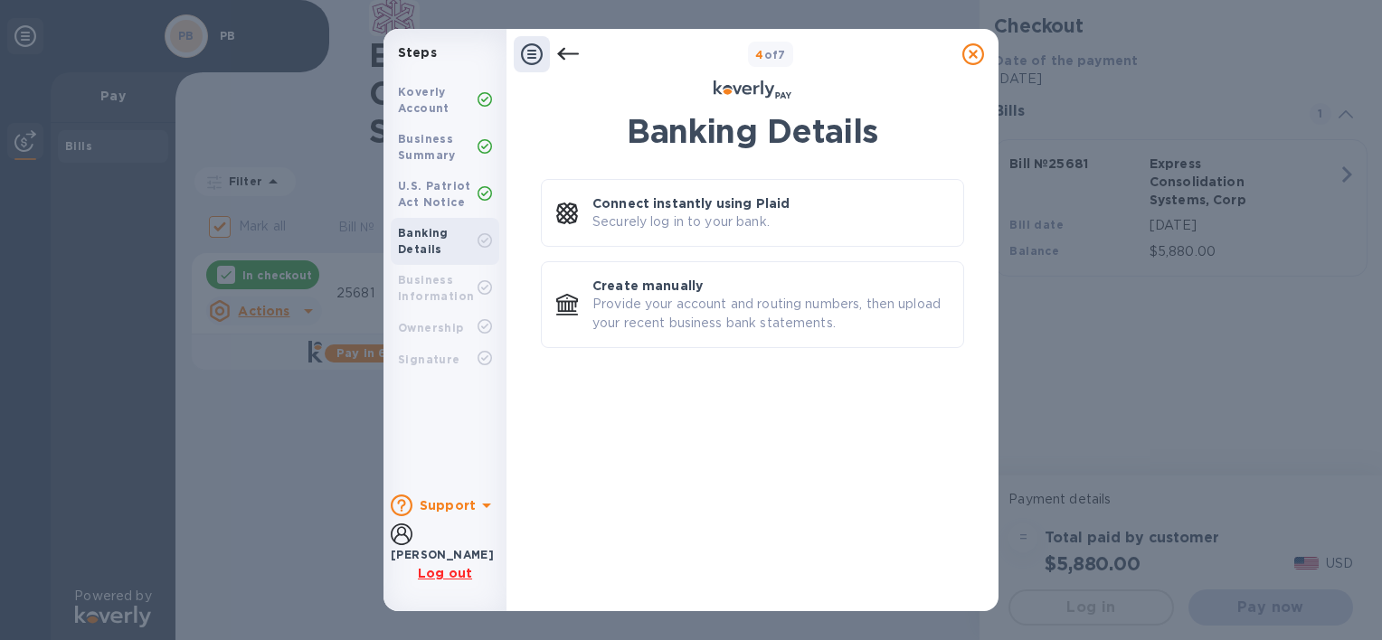
scroll to position [0, 0]
click at [445, 572] on u "Log out" at bounding box center [445, 573] width 54 height 14
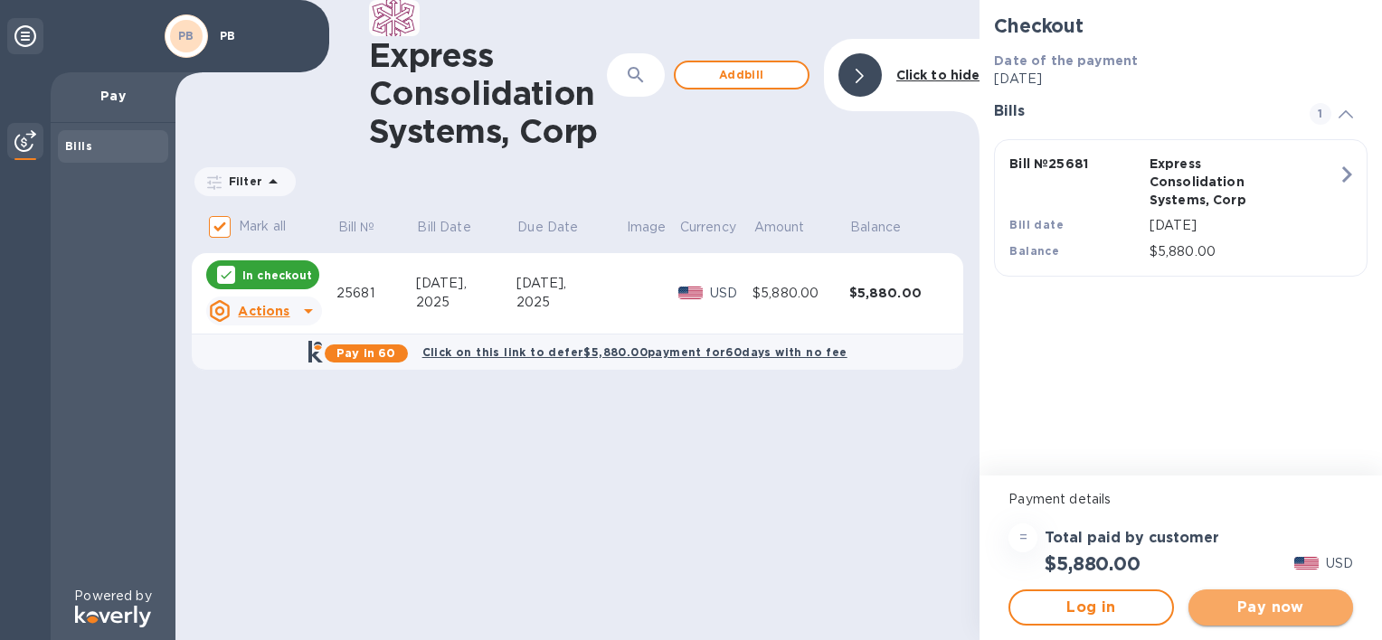
click at [1241, 611] on span "Pay now" at bounding box center [1271, 608] width 136 height 22
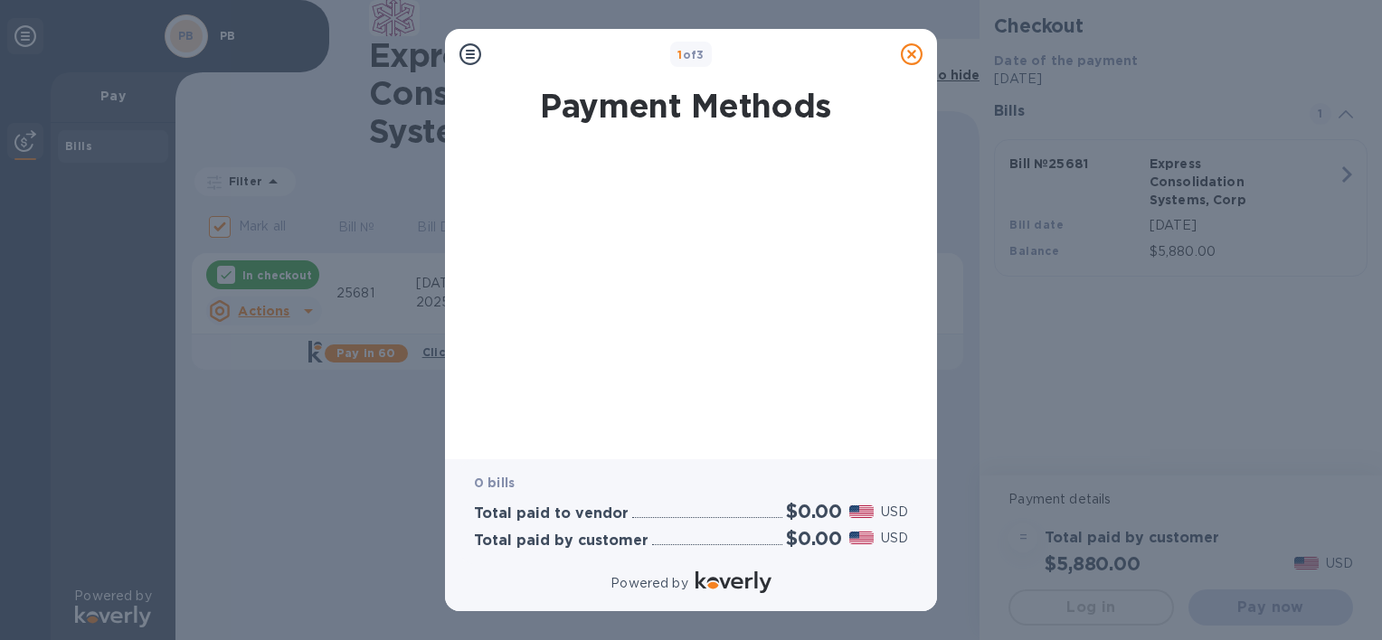
click at [473, 52] on icon at bounding box center [470, 54] width 22 height 22
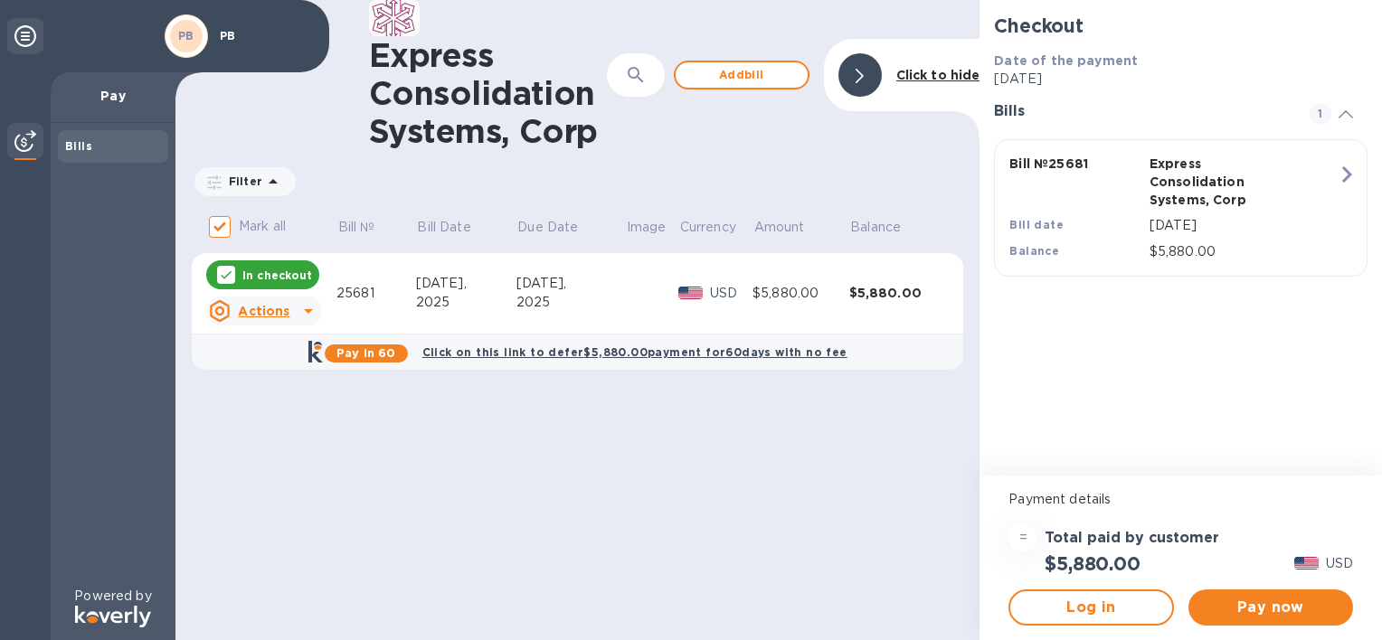
click at [276, 308] on u "Actions" at bounding box center [264, 311] width 52 height 14
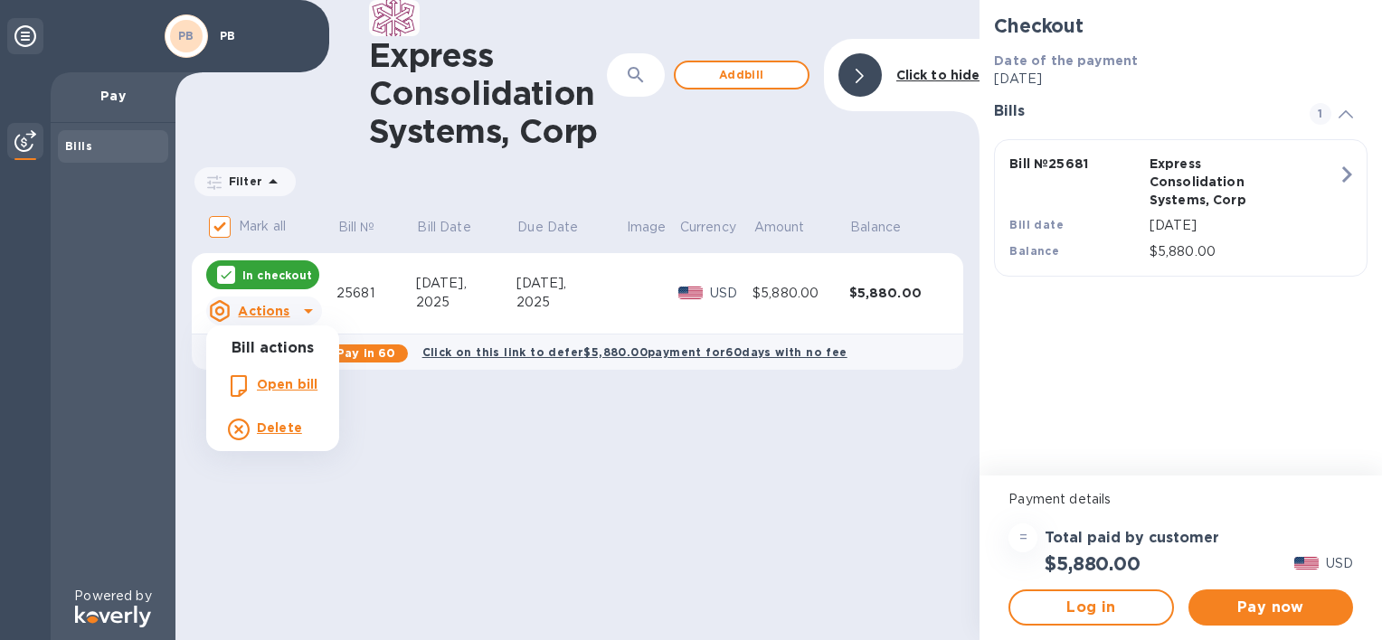
click at [552, 485] on div at bounding box center [691, 320] width 1382 height 640
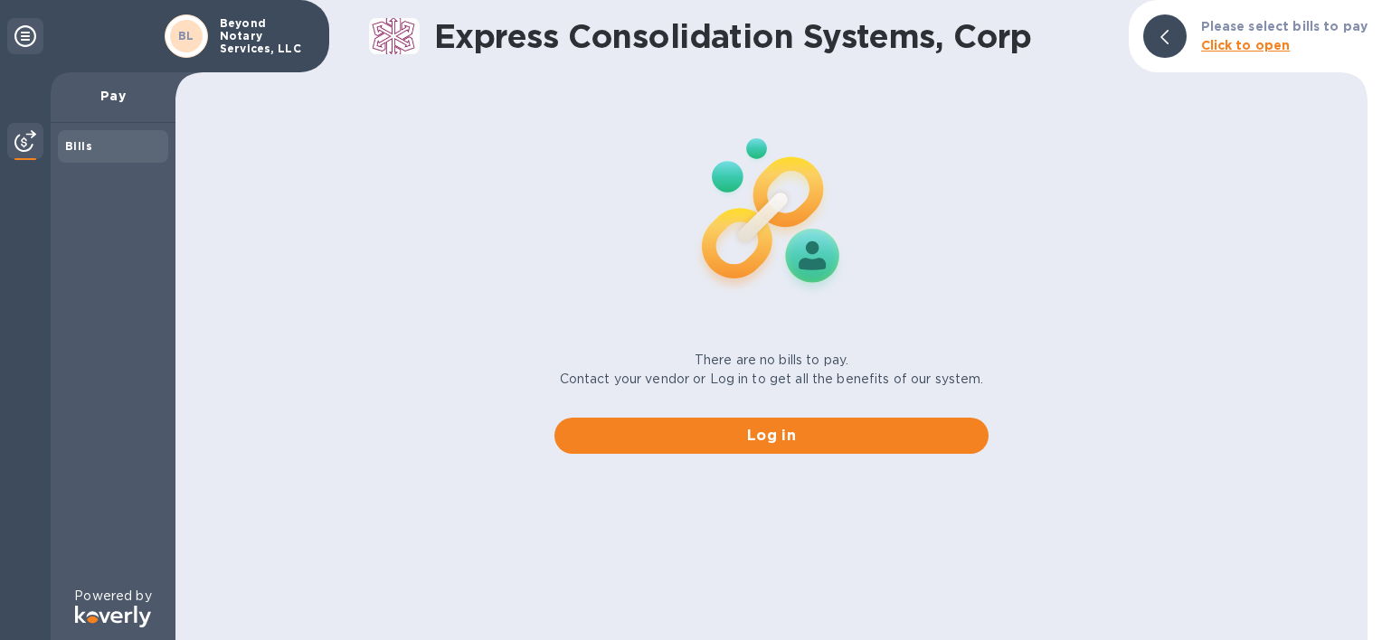
click at [218, 38] on div "Beyond Notary Services, LLC" at bounding box center [265, 36] width 107 height 45
click at [188, 33] on b "BL" at bounding box center [186, 36] width 16 height 14
click at [18, 33] on icon at bounding box center [25, 36] width 22 height 22
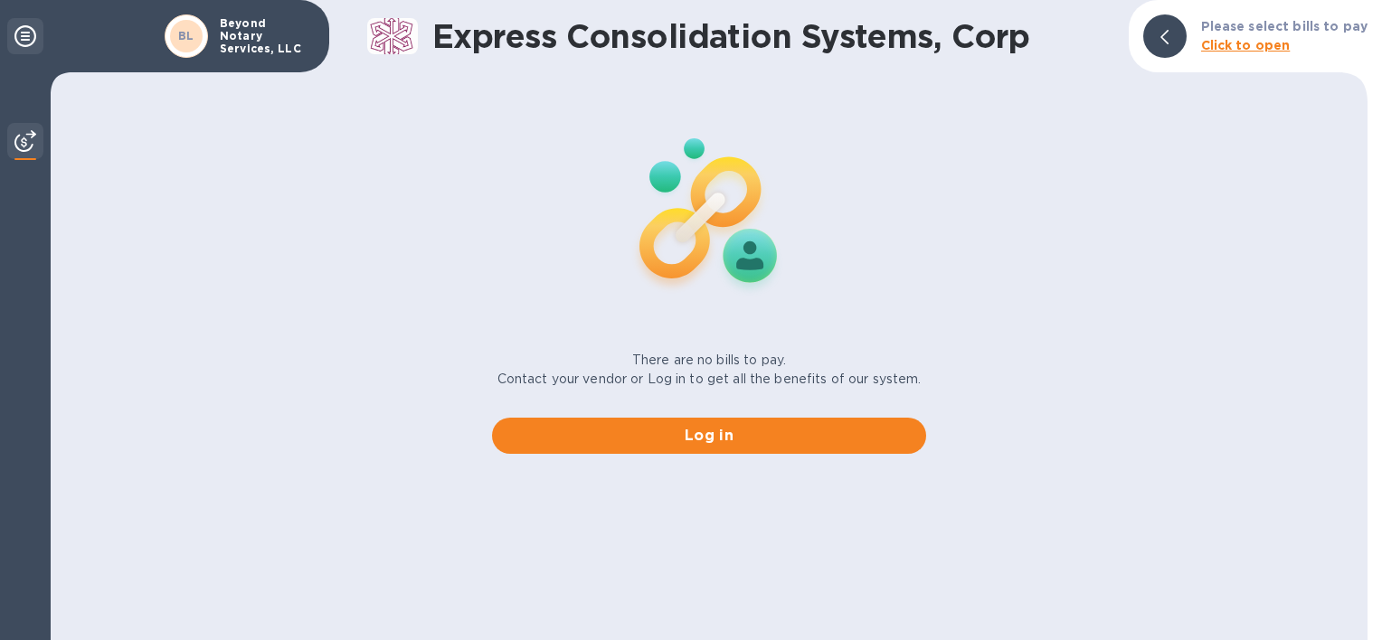
click at [24, 33] on icon at bounding box center [25, 36] width 22 height 22
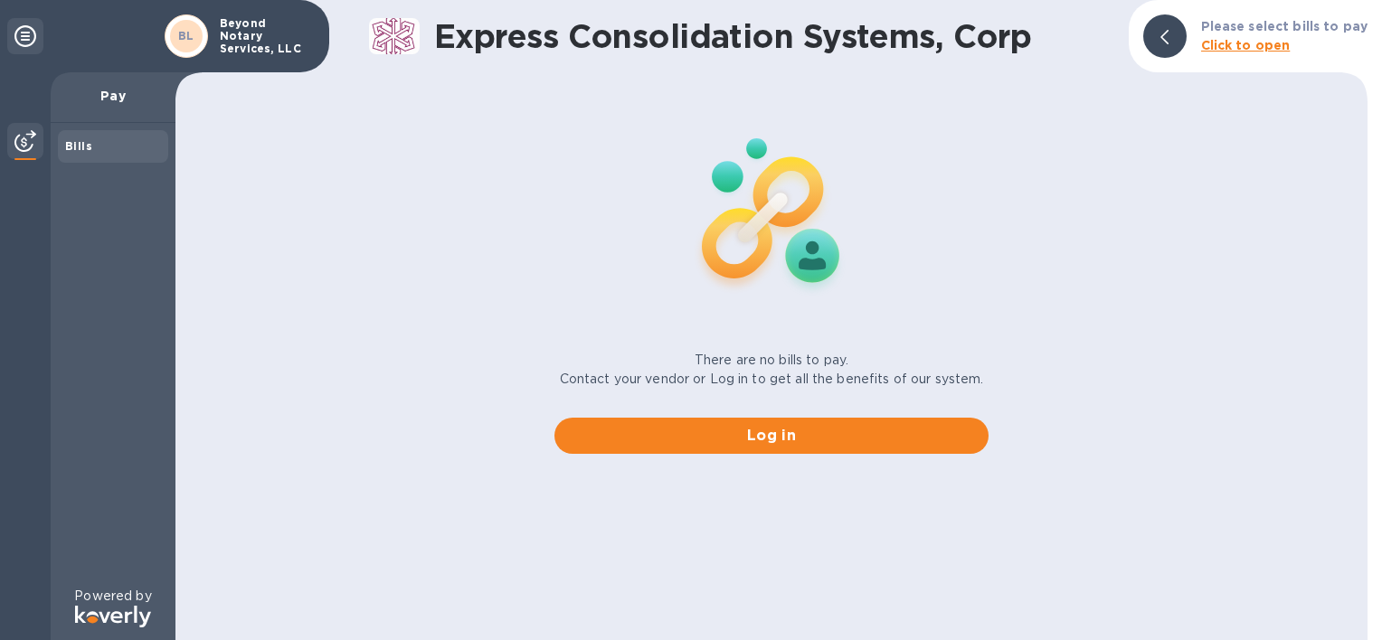
click at [178, 34] on span "BL" at bounding box center [186, 36] width 16 height 18
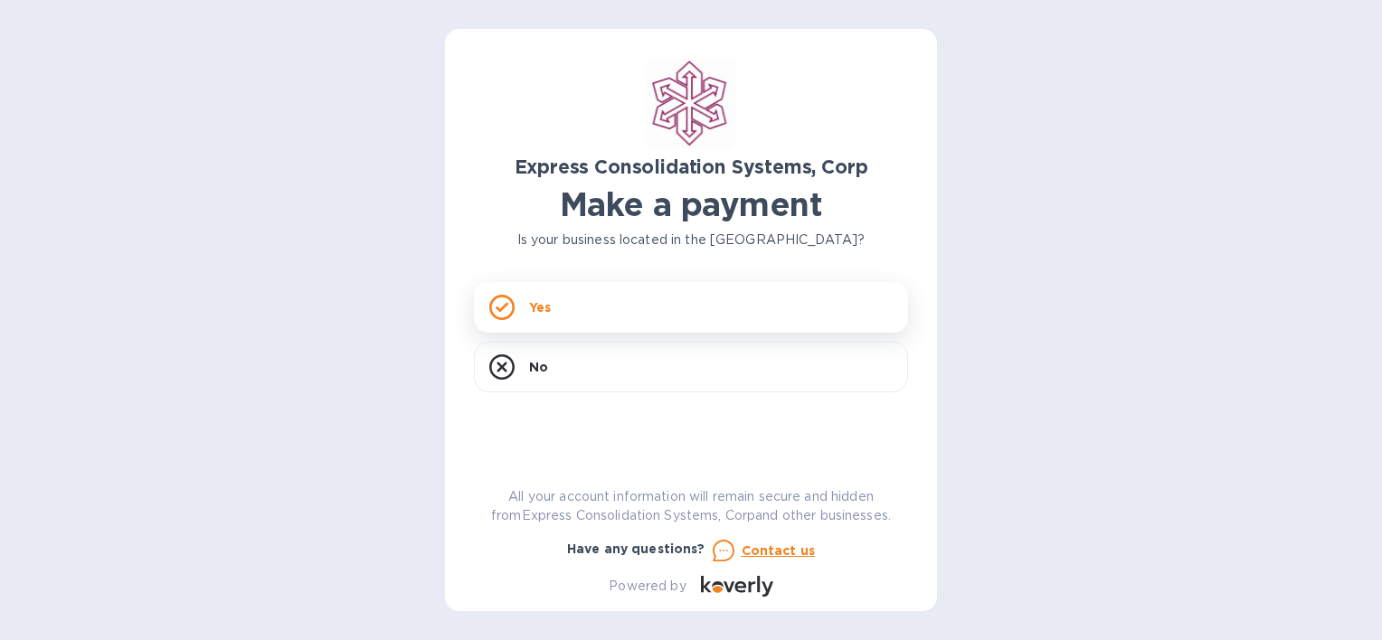
click at [570, 318] on div "Yes" at bounding box center [691, 307] width 434 height 51
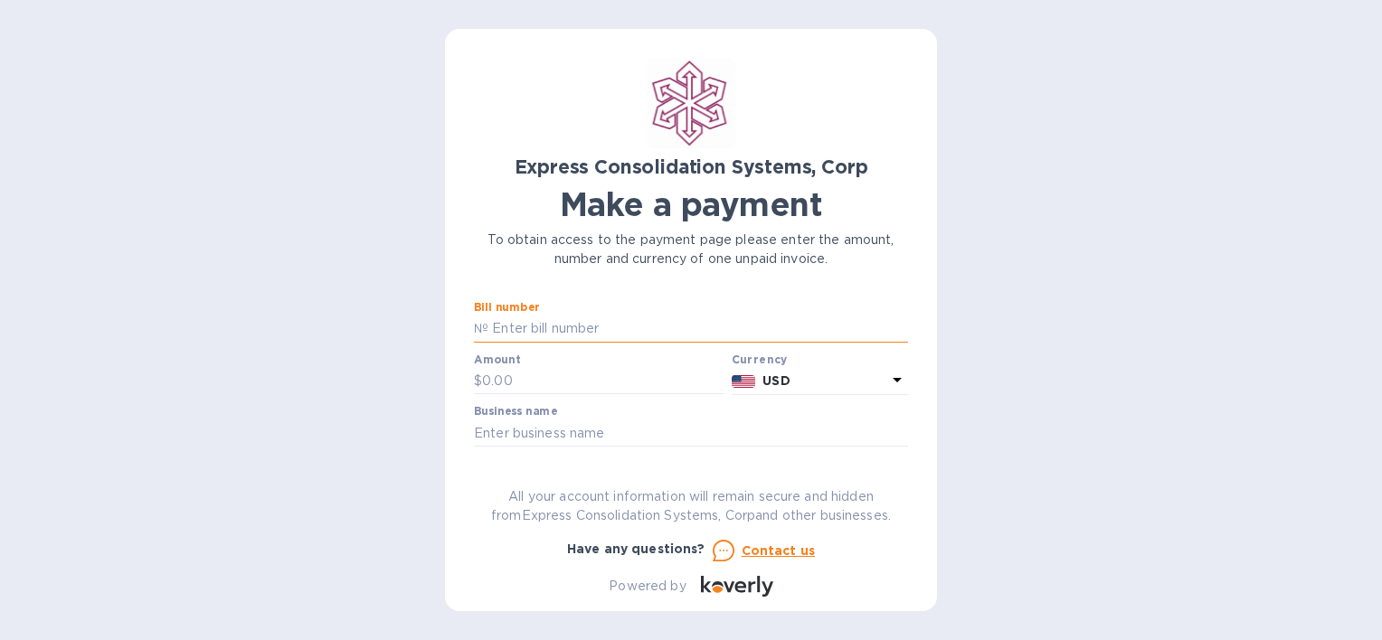
click at [571, 320] on input "text" at bounding box center [698, 329] width 420 height 27
type input "25681"
click at [549, 383] on input "text" at bounding box center [603, 381] width 242 height 27
type input "5,880"
click at [555, 428] on input "text" at bounding box center [691, 433] width 434 height 27
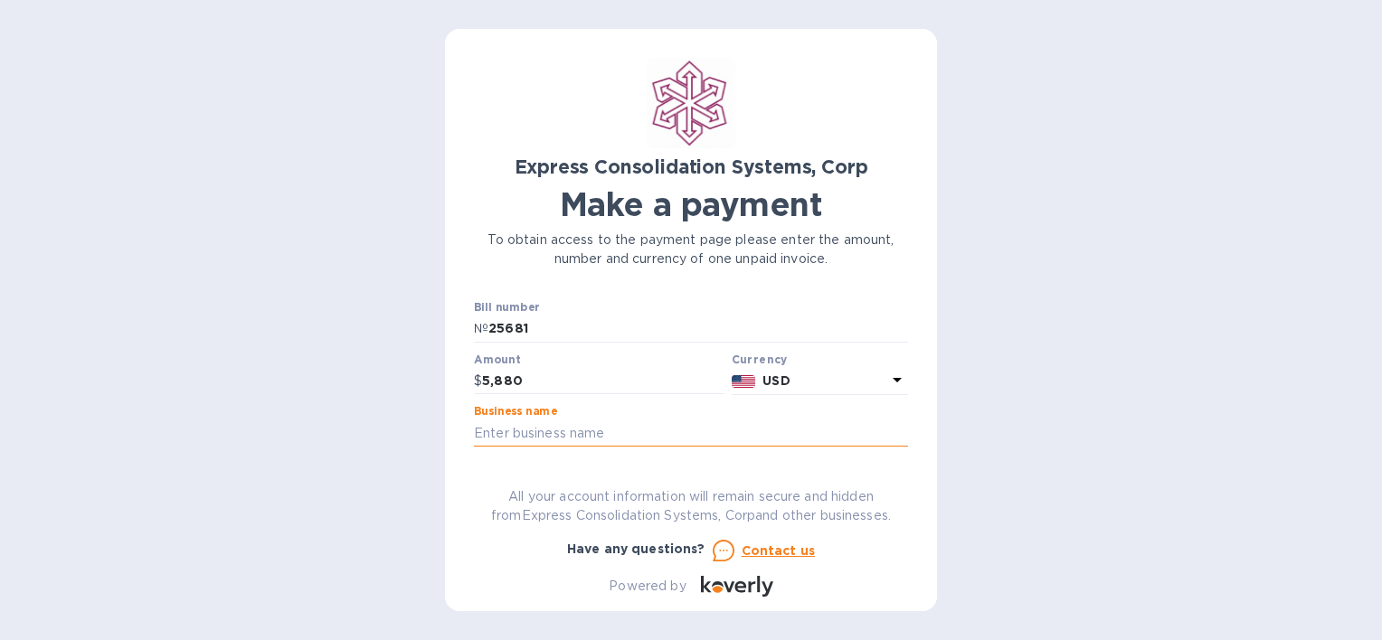
type input "PB"
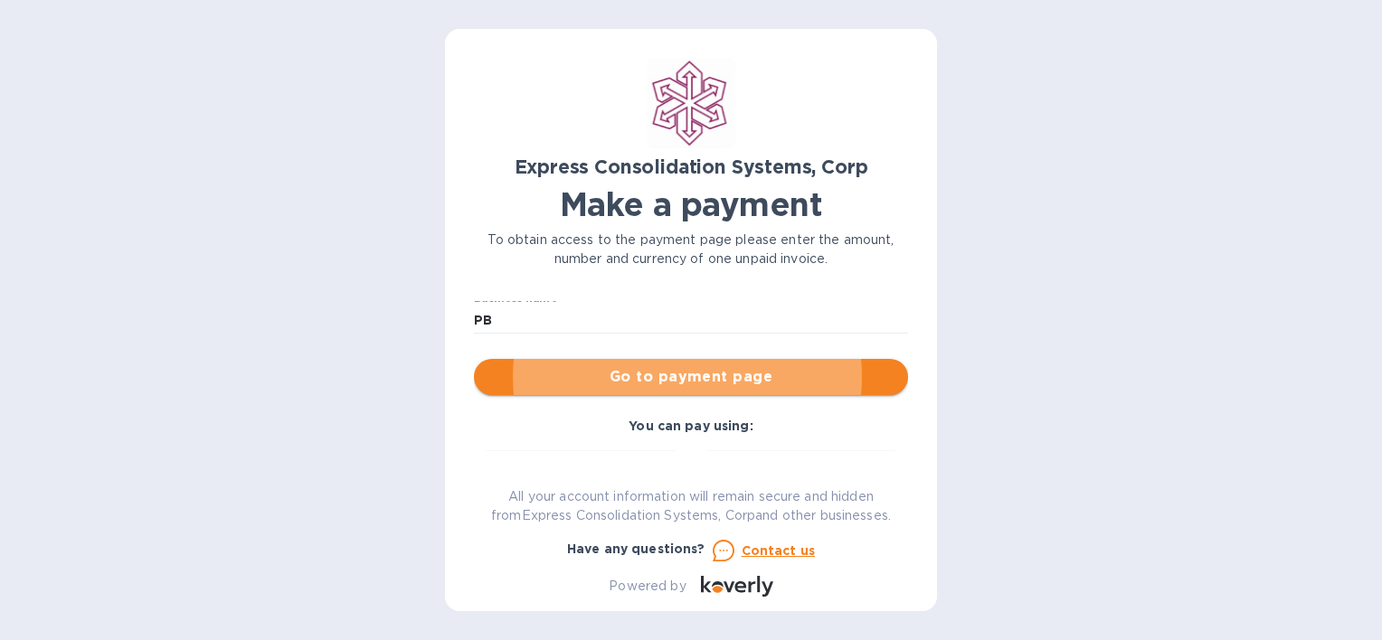
click at [687, 375] on span "Go to payment page" at bounding box center [690, 377] width 405 height 22
